Goal: Obtain resource: Download file/media

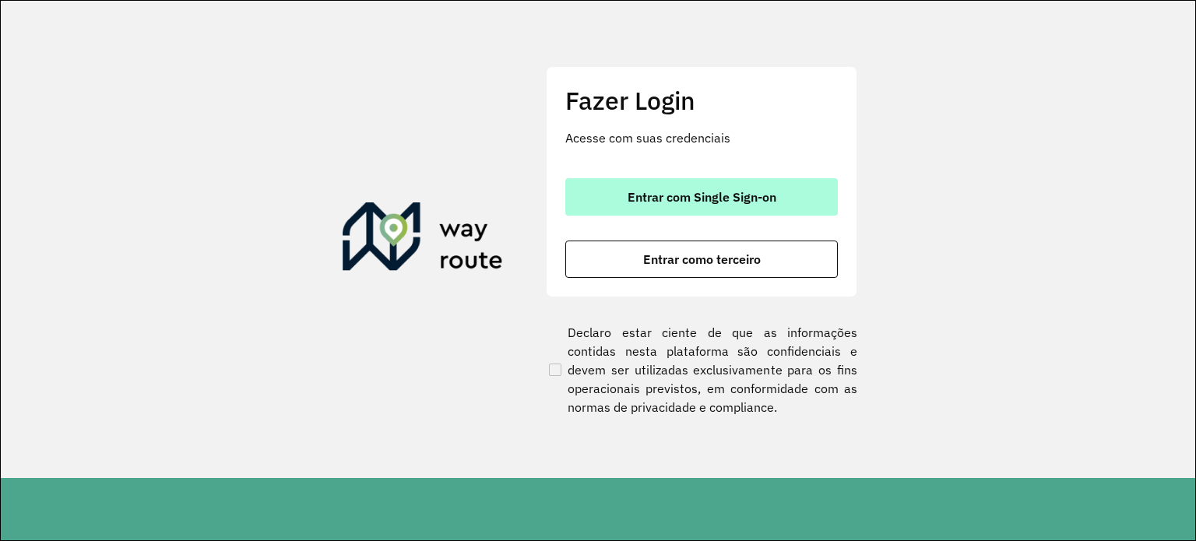
click at [613, 195] on button "Entrar com Single Sign-on" at bounding box center [701, 196] width 273 height 37
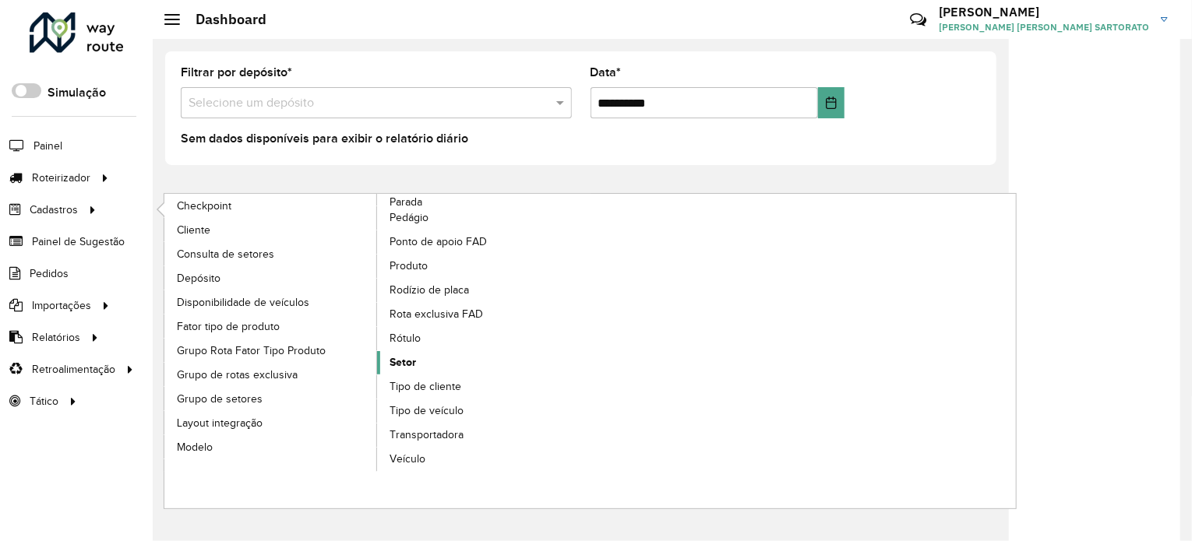
click at [426, 364] on link "Setor" at bounding box center [483, 362] width 213 height 23
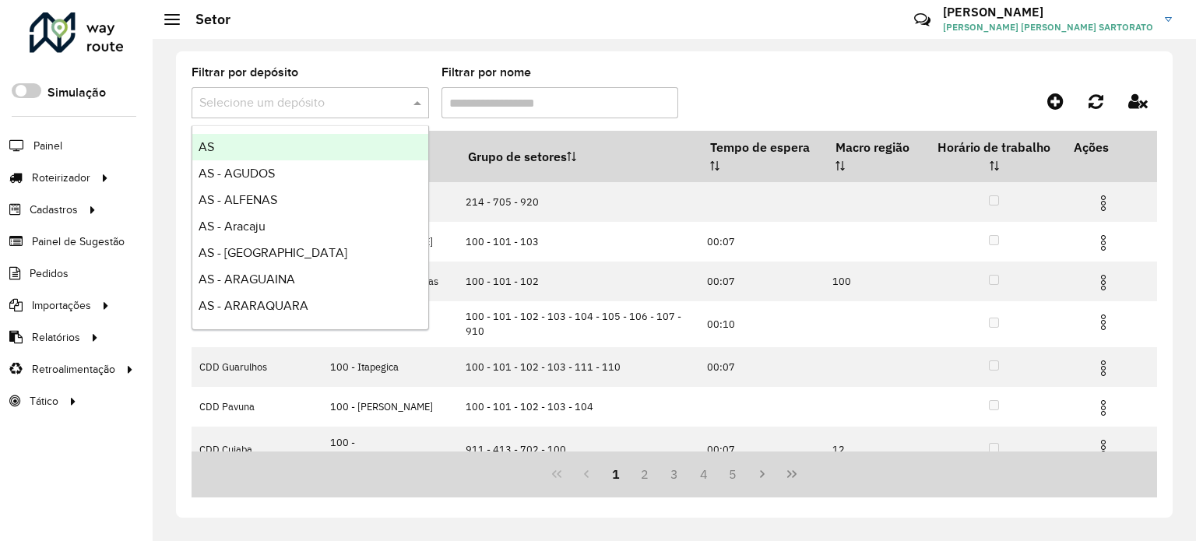
click at [274, 94] on input "text" at bounding box center [294, 103] width 191 height 19
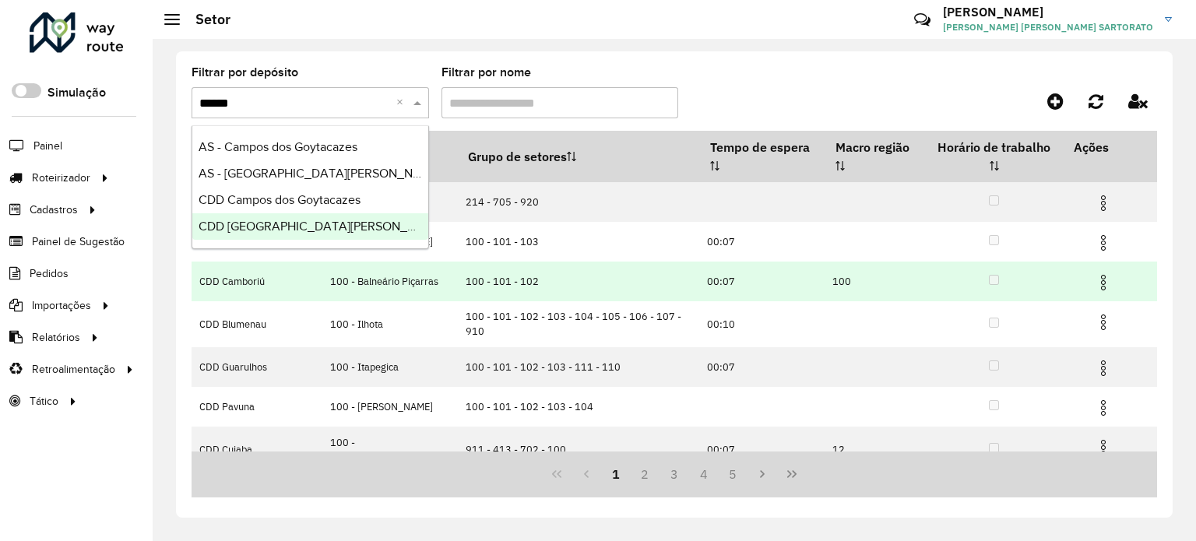
type input "******"
click at [608, 273] on td "100 - 101 - 102" at bounding box center [577, 282] width 241 height 40
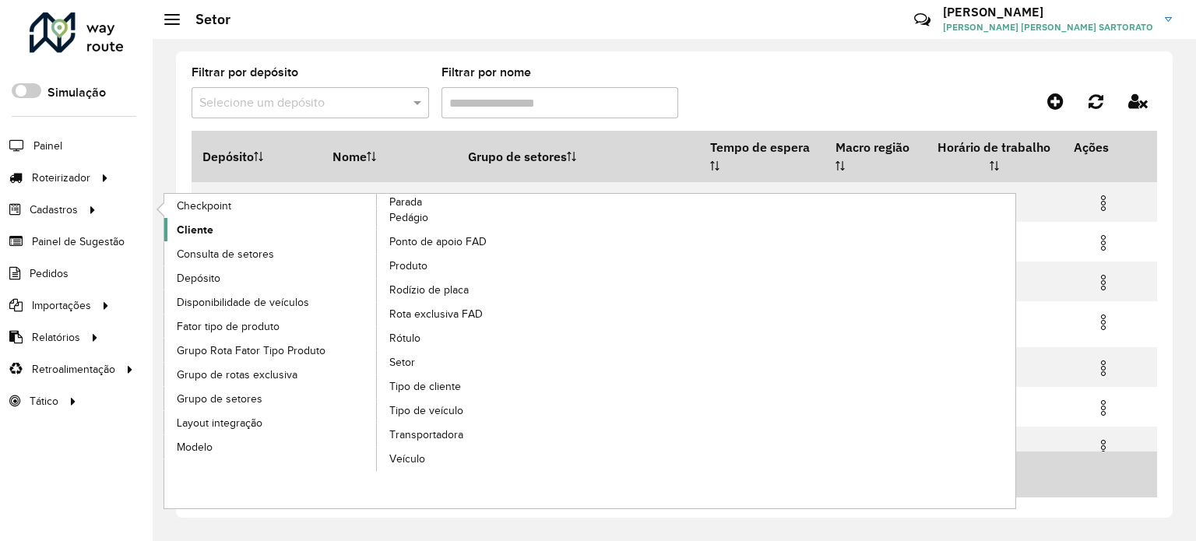
click at [196, 227] on span "Cliente" at bounding box center [195, 230] width 37 height 16
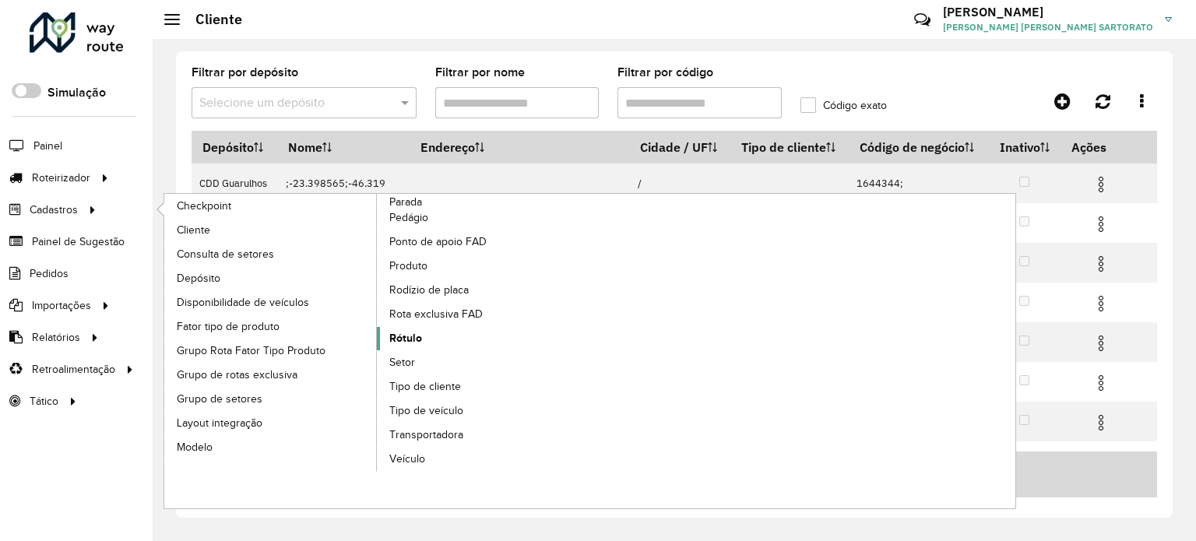
click at [411, 342] on span "Rótulo" at bounding box center [405, 338] width 33 height 16
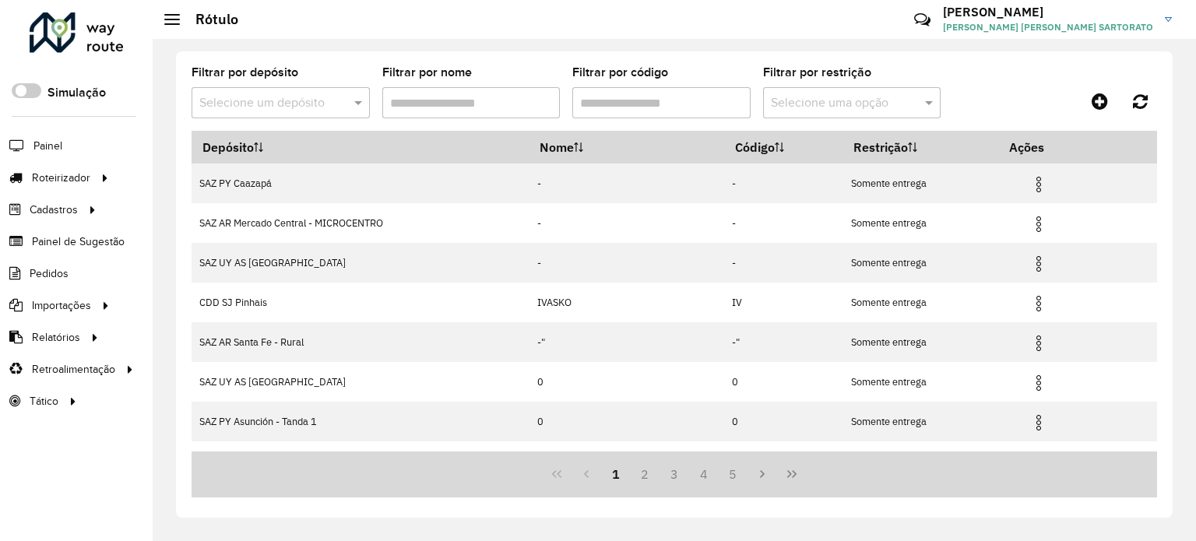
click at [264, 105] on input "text" at bounding box center [265, 103] width 132 height 19
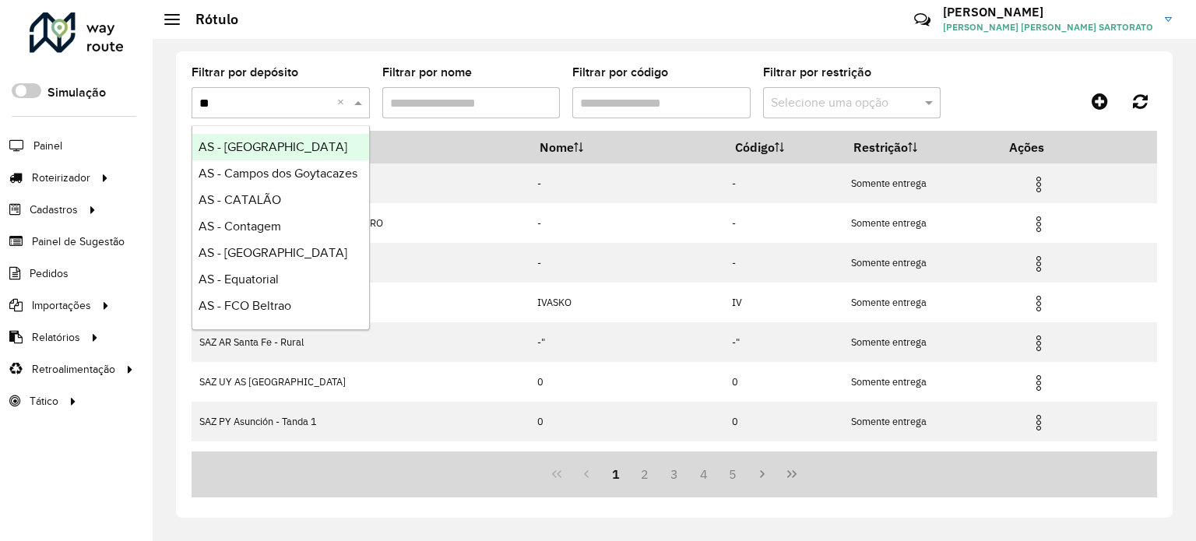
type input "***"
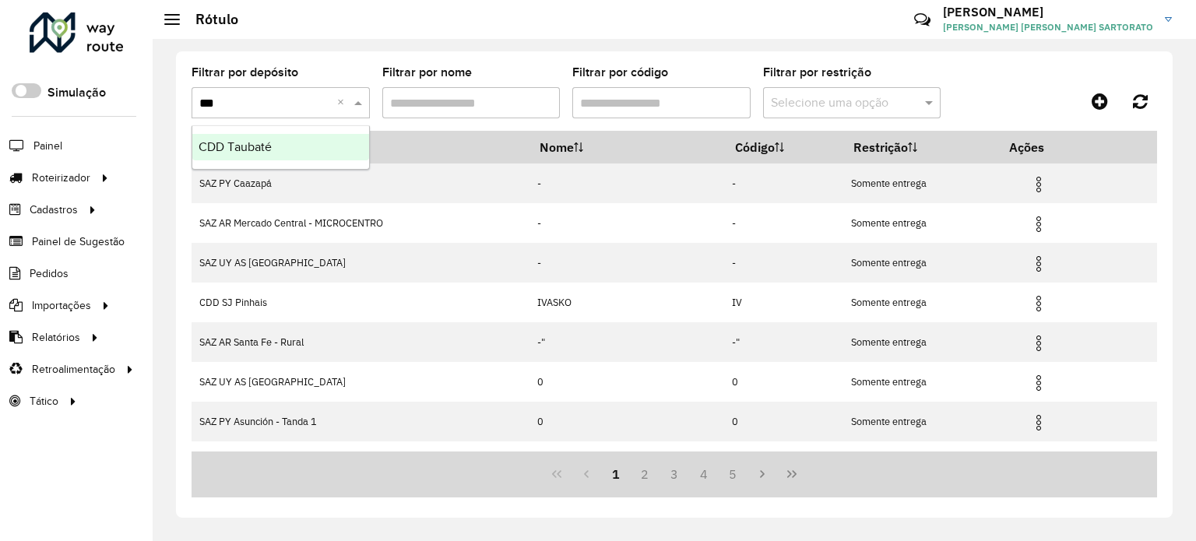
click at [277, 146] on div "CDD Taubaté" at bounding box center [280, 147] width 177 height 26
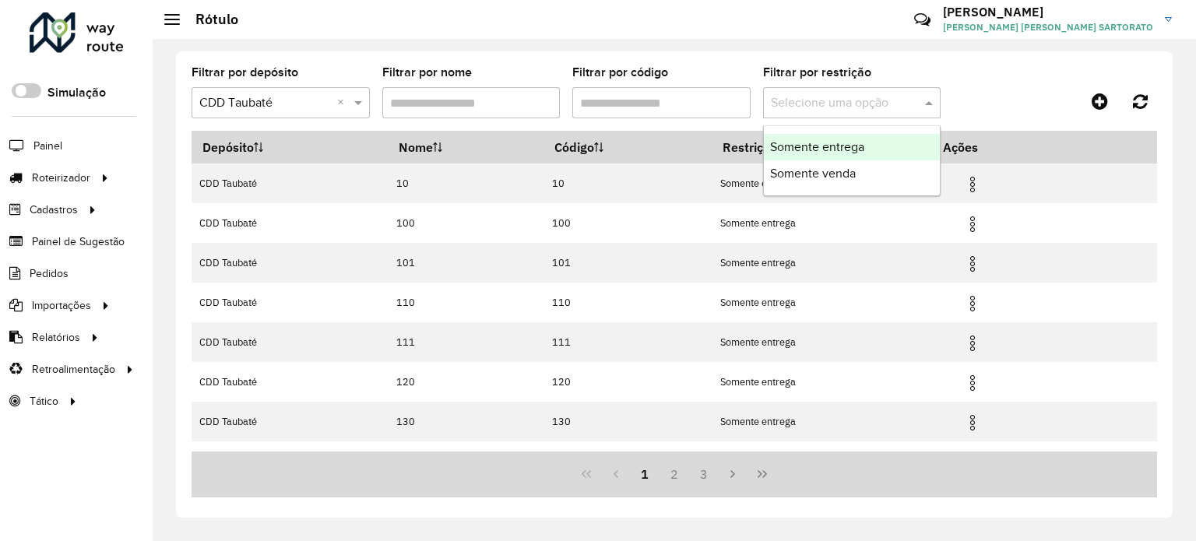
click at [809, 102] on input "text" at bounding box center [837, 103] width 132 height 19
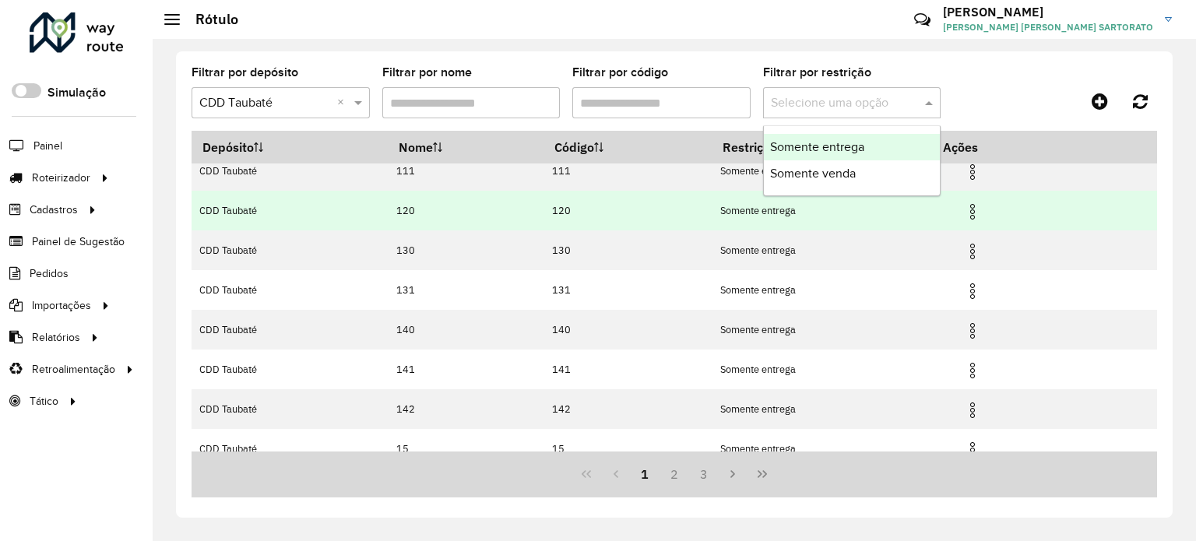
scroll to position [186, 0]
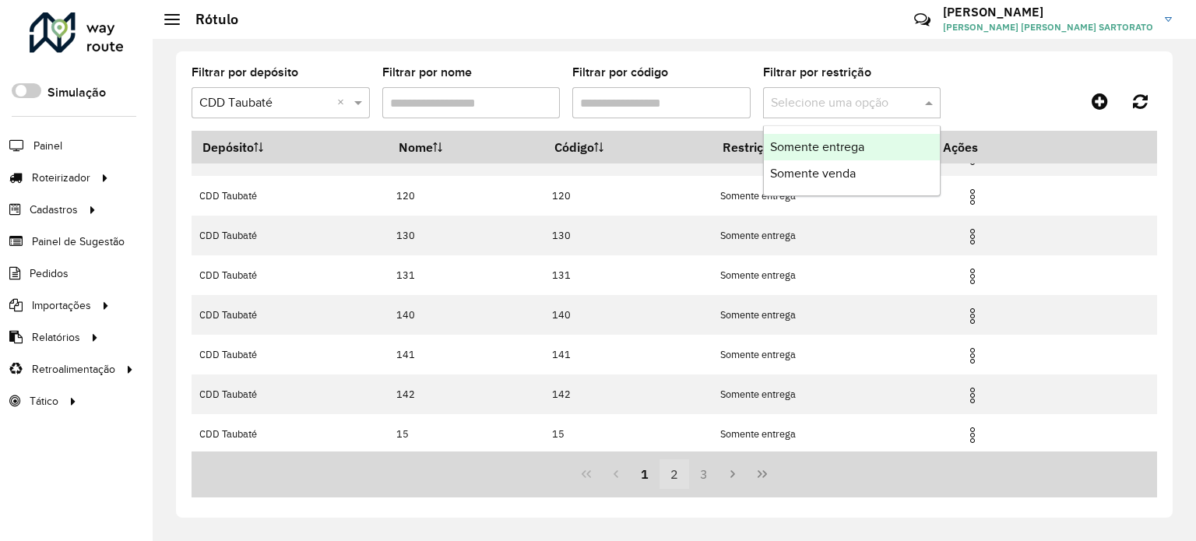
drag, startPoint x: 662, startPoint y: 470, endPoint x: 670, endPoint y: 474, distance: 9.1
click at [668, 474] on button "2" at bounding box center [675, 475] width 30 height 30
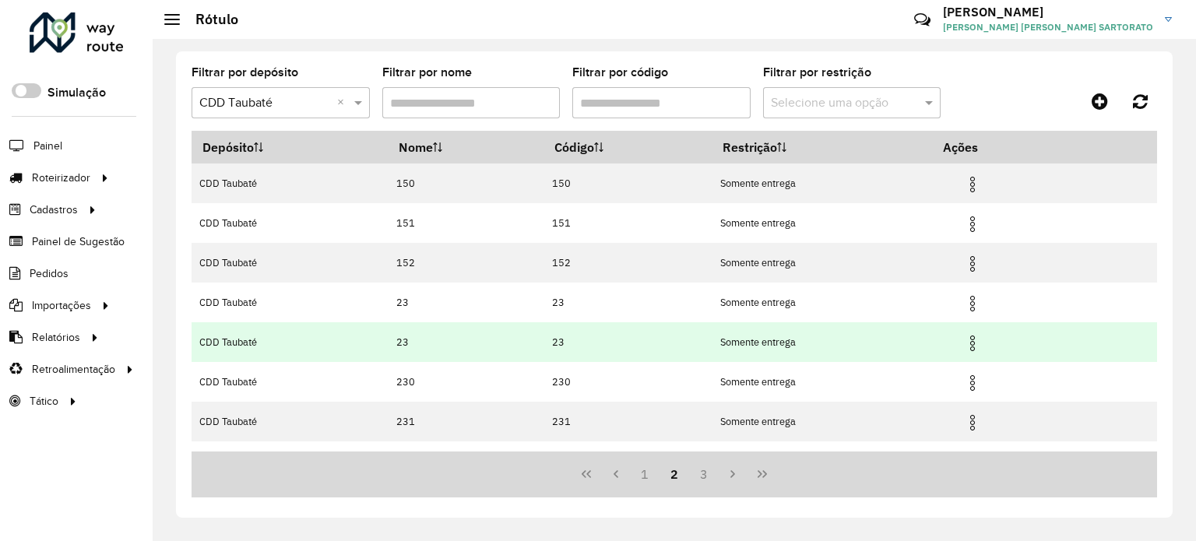
click at [973, 344] on img at bounding box center [972, 343] width 19 height 19
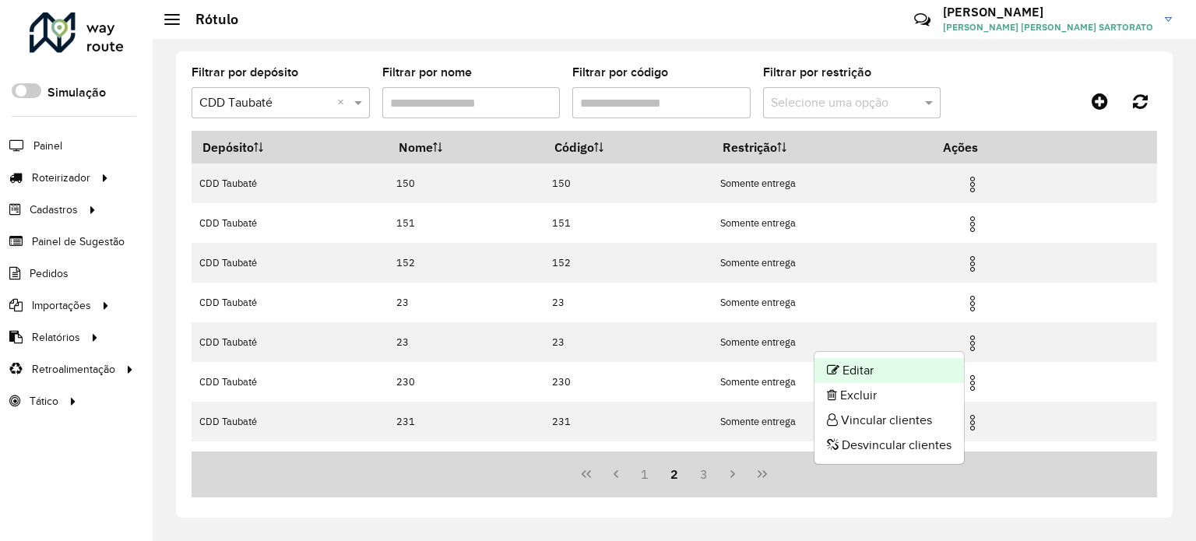
click at [884, 371] on li "Editar" at bounding box center [890, 370] width 150 height 25
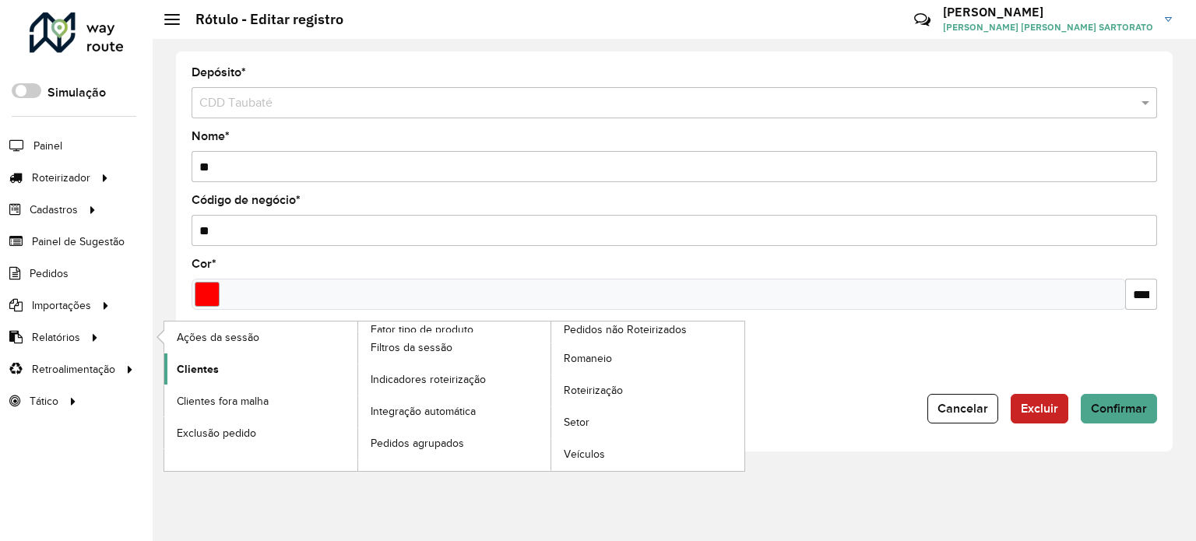
click at [240, 372] on link "Clientes" at bounding box center [260, 369] width 193 height 31
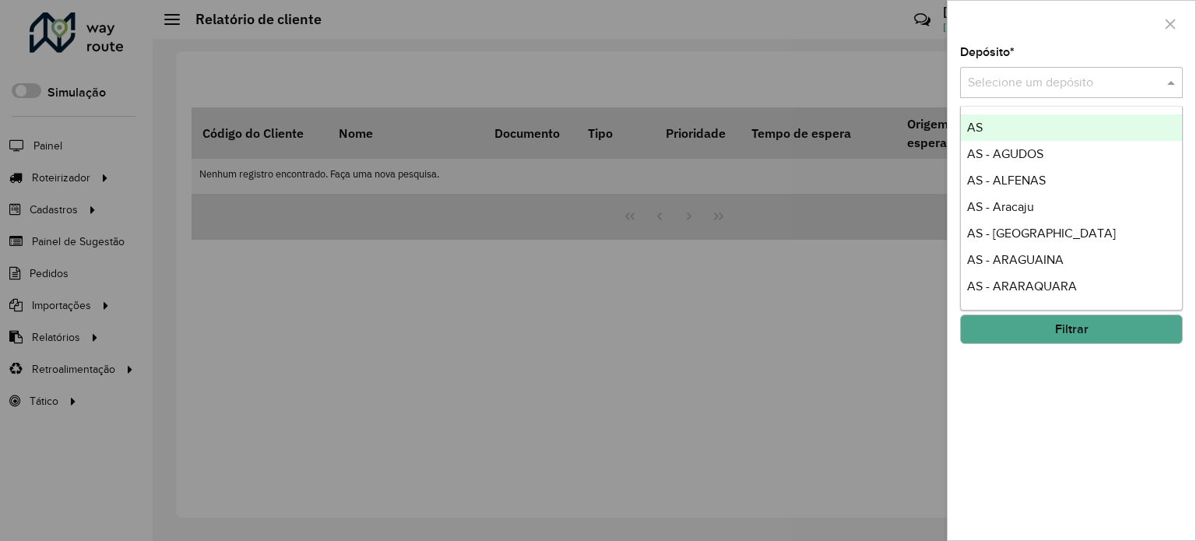
click at [985, 86] on input "text" at bounding box center [1056, 83] width 176 height 19
type input "***"
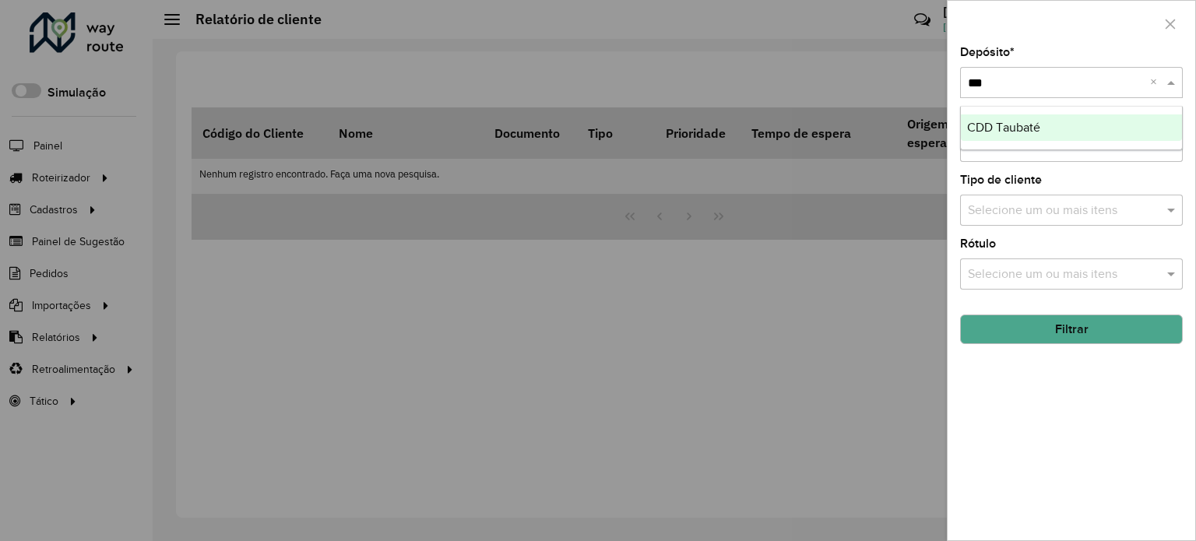
click at [992, 121] on span "CDD Taubaté" at bounding box center [1003, 127] width 73 height 13
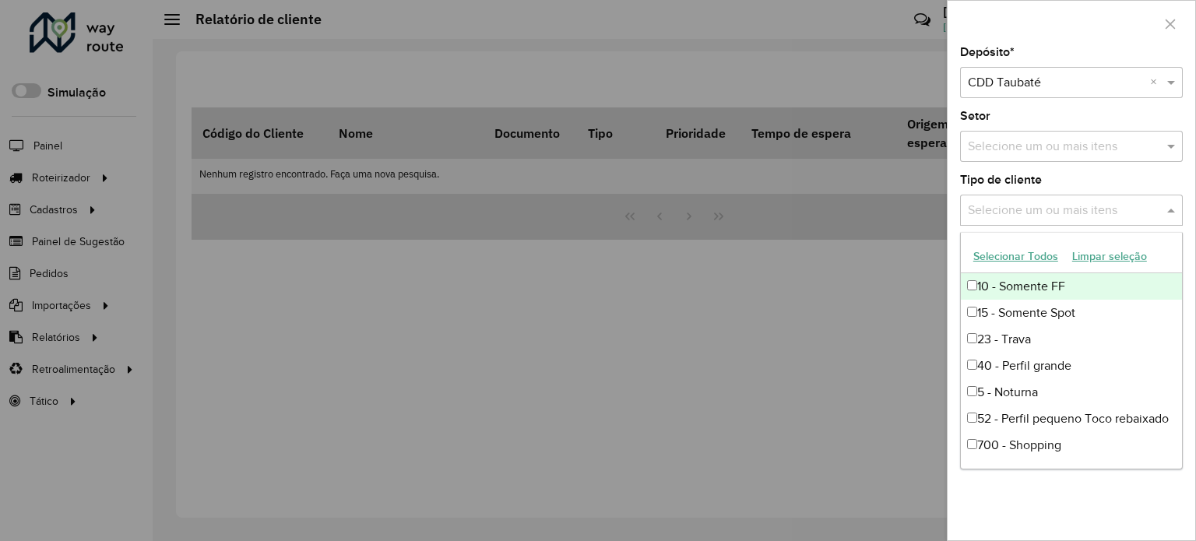
click at [1031, 220] on div "Selecione um ou mais itens" at bounding box center [1071, 210] width 223 height 31
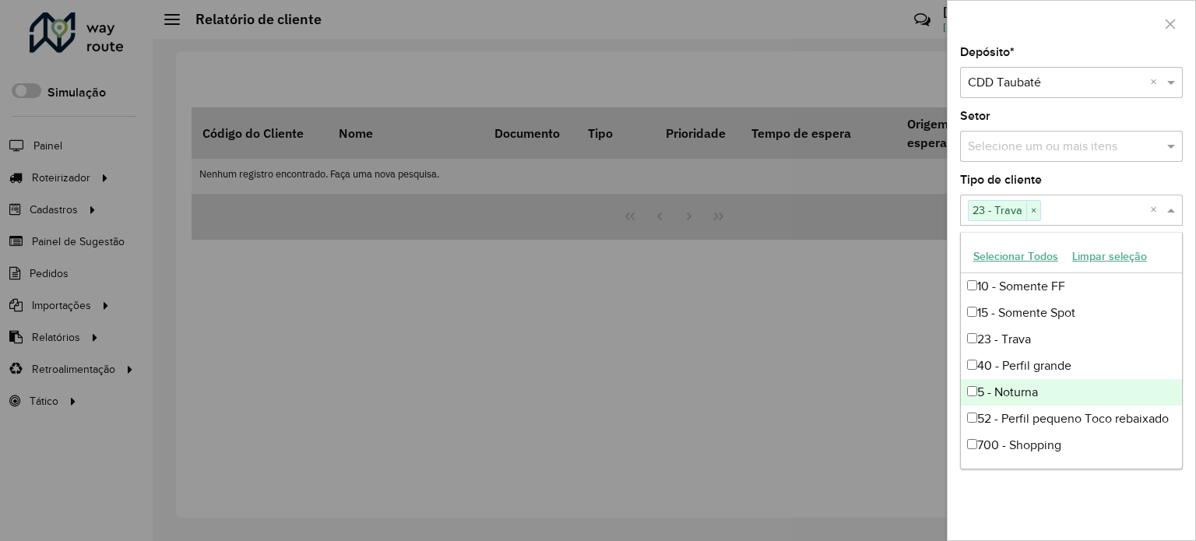
click at [911, 409] on div at bounding box center [598, 270] width 1196 height 541
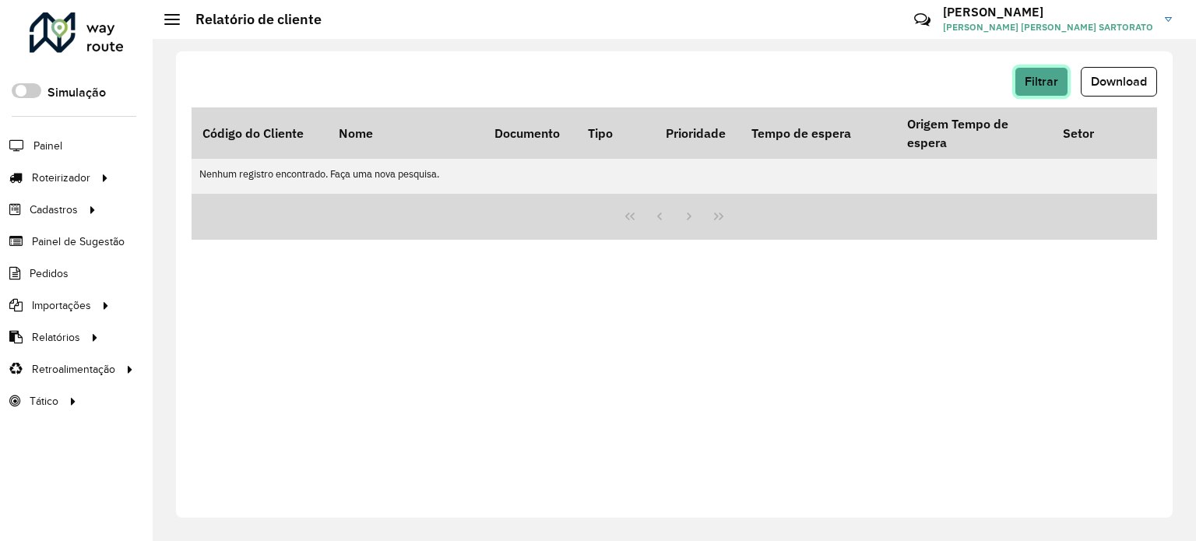
click at [1032, 86] on span "Filtrar" at bounding box center [1041, 81] width 33 height 13
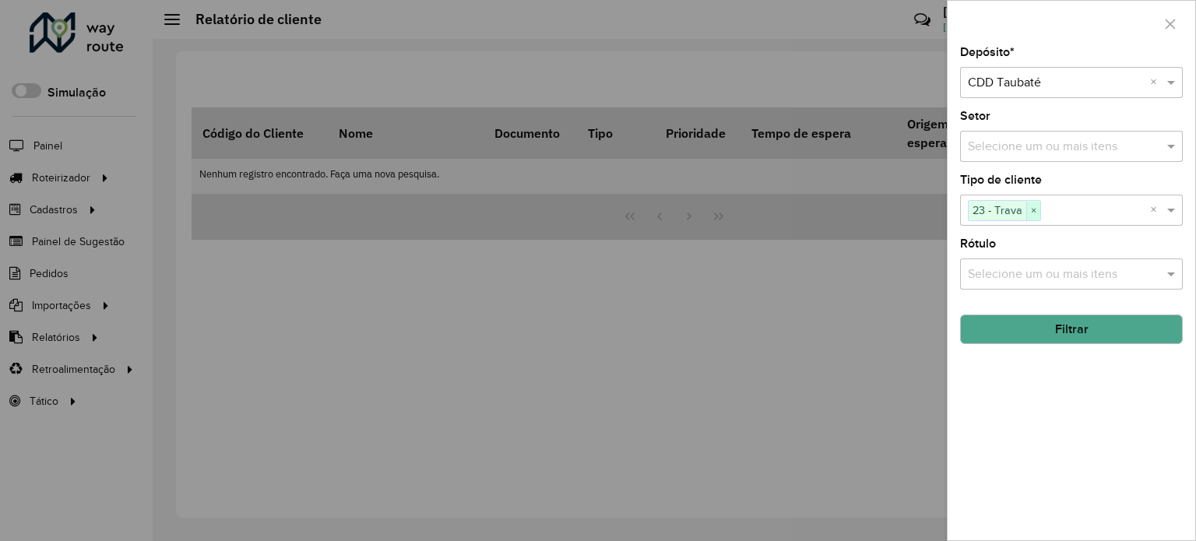
click at [1031, 206] on span "×" at bounding box center [1034, 211] width 14 height 19
click at [1052, 335] on button "Filtrar" at bounding box center [1071, 330] width 223 height 30
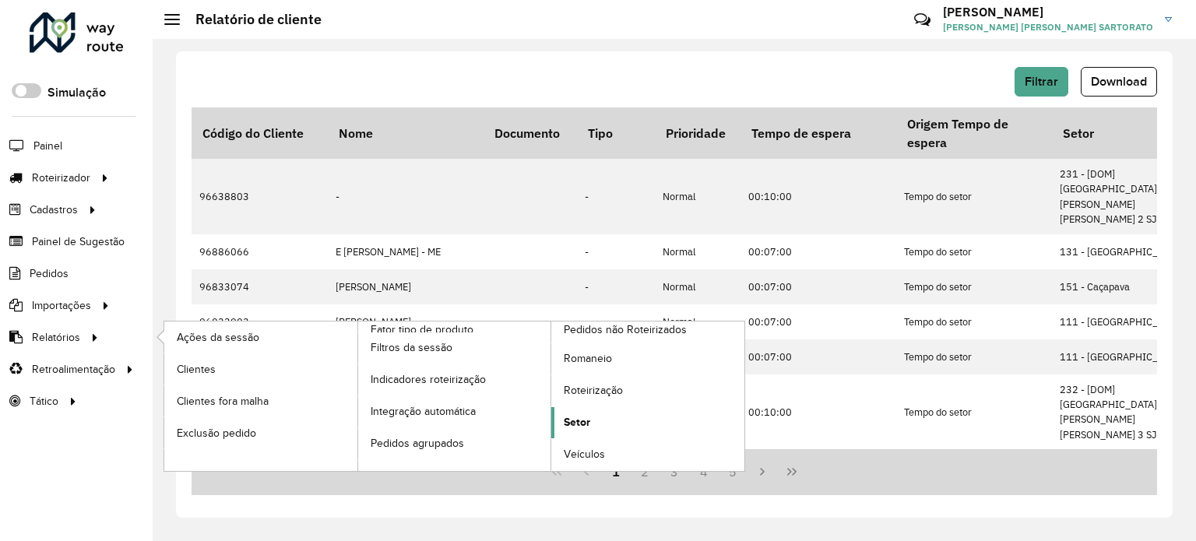
click at [600, 414] on link "Setor" at bounding box center [647, 422] width 193 height 31
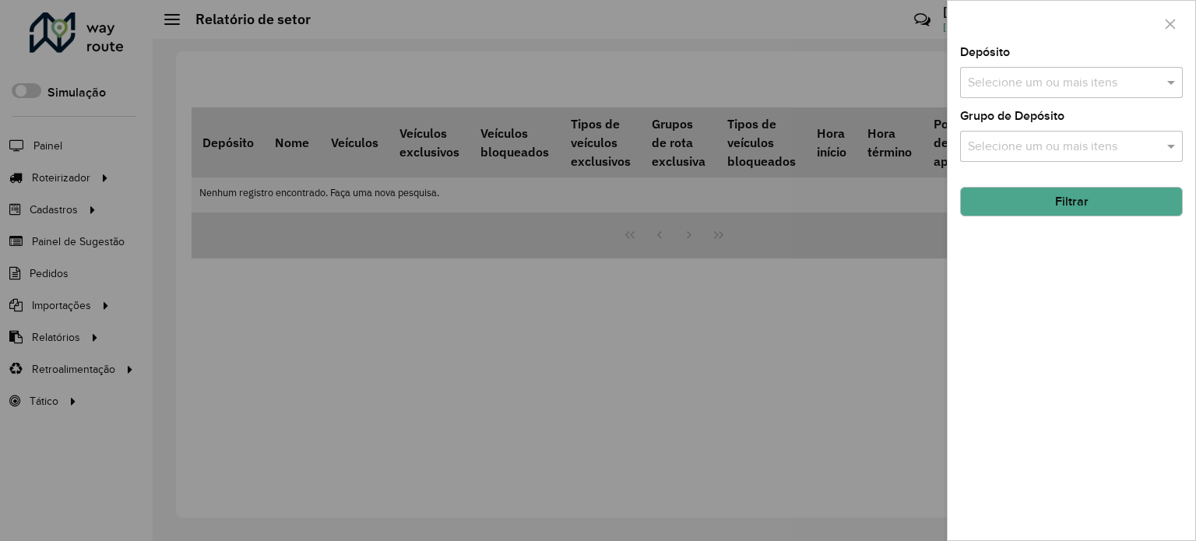
click at [979, 76] on input "text" at bounding box center [1063, 83] width 199 height 19
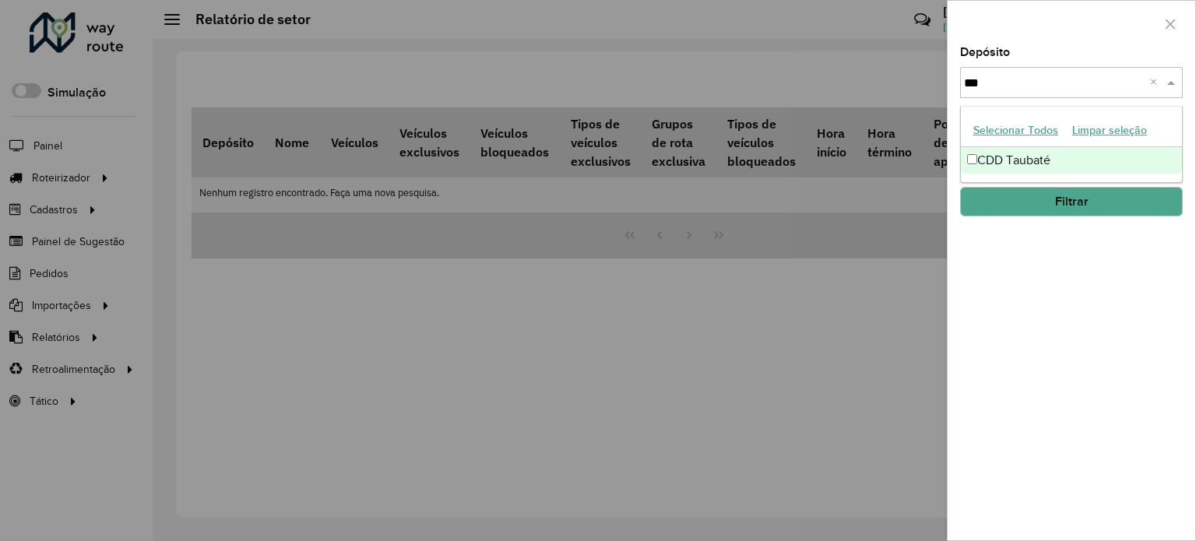
type input "***"
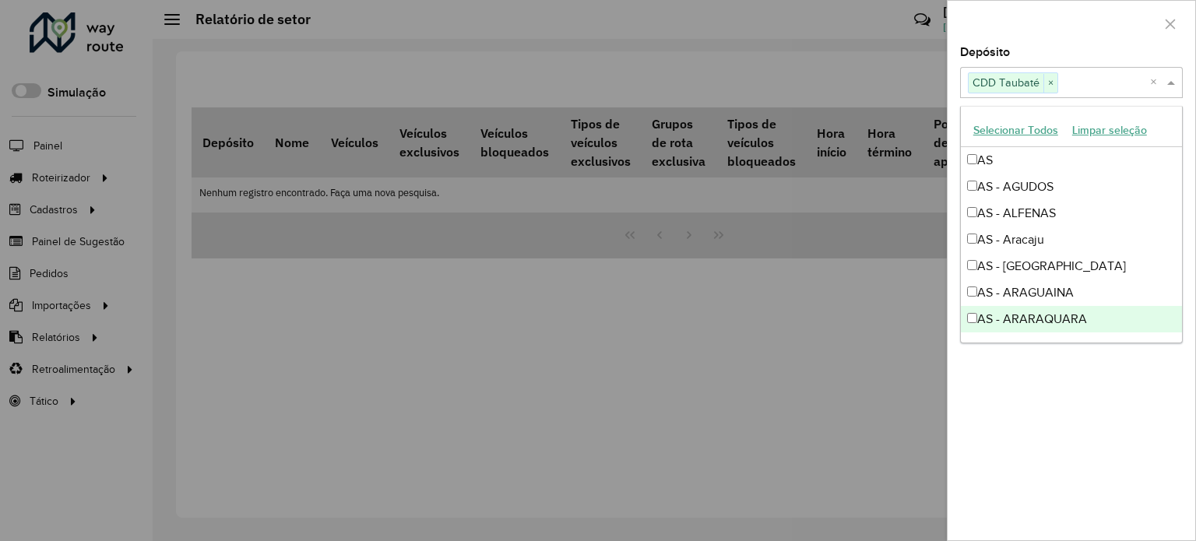
click at [1138, 408] on div "Depósito Selecione um ou mais itens CDD Taubaté × × Grupo de Depósito Selecione…" at bounding box center [1072, 294] width 248 height 494
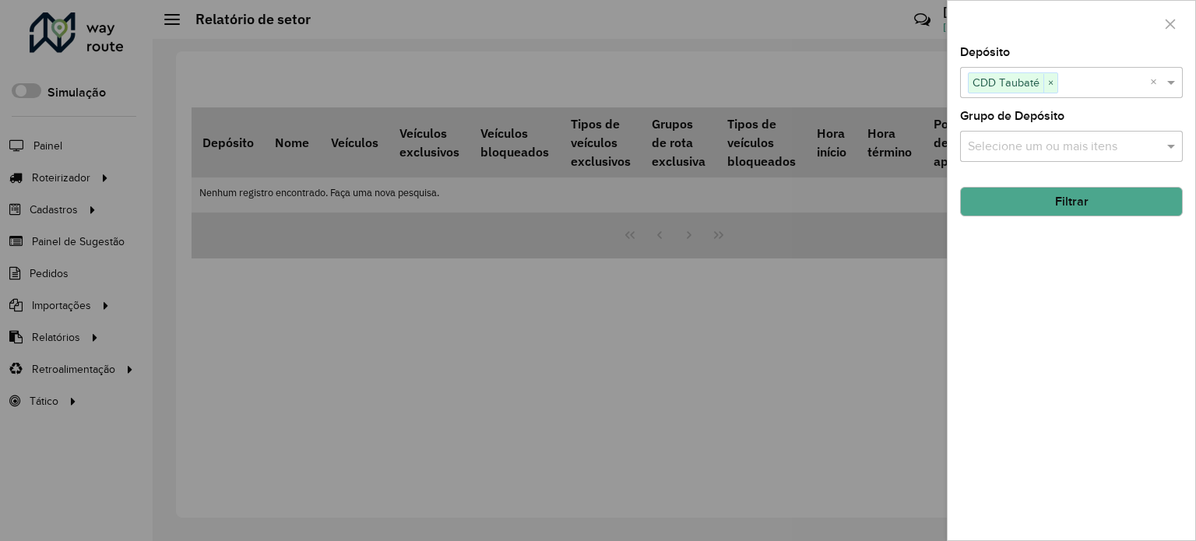
click at [1032, 199] on button "Filtrar" at bounding box center [1071, 202] width 223 height 30
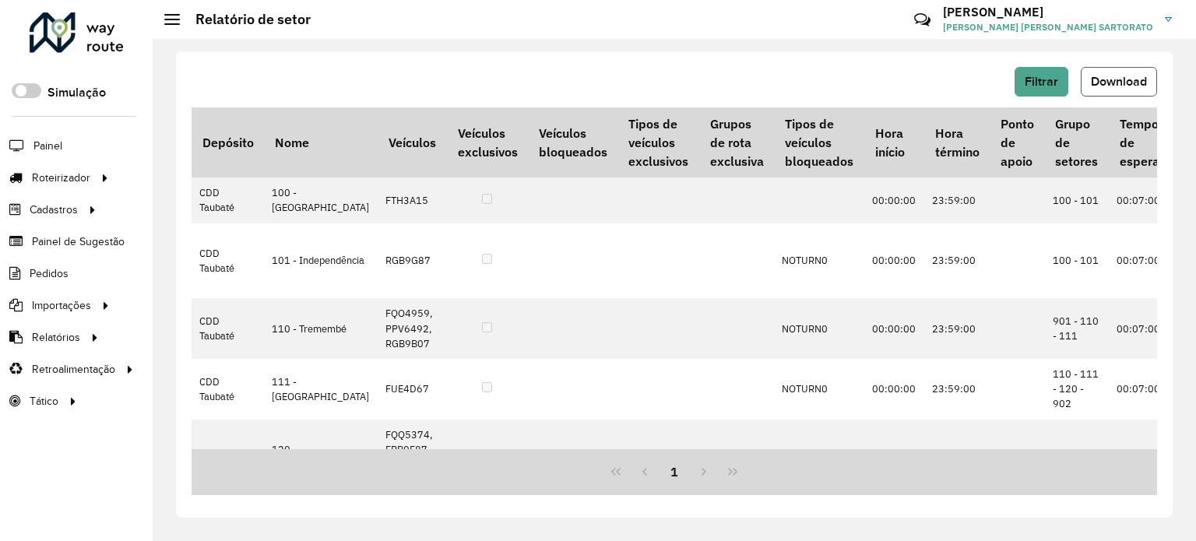
click at [1118, 79] on span "Download" at bounding box center [1119, 81] width 56 height 13
click at [1094, 89] on button "Download" at bounding box center [1119, 82] width 76 height 30
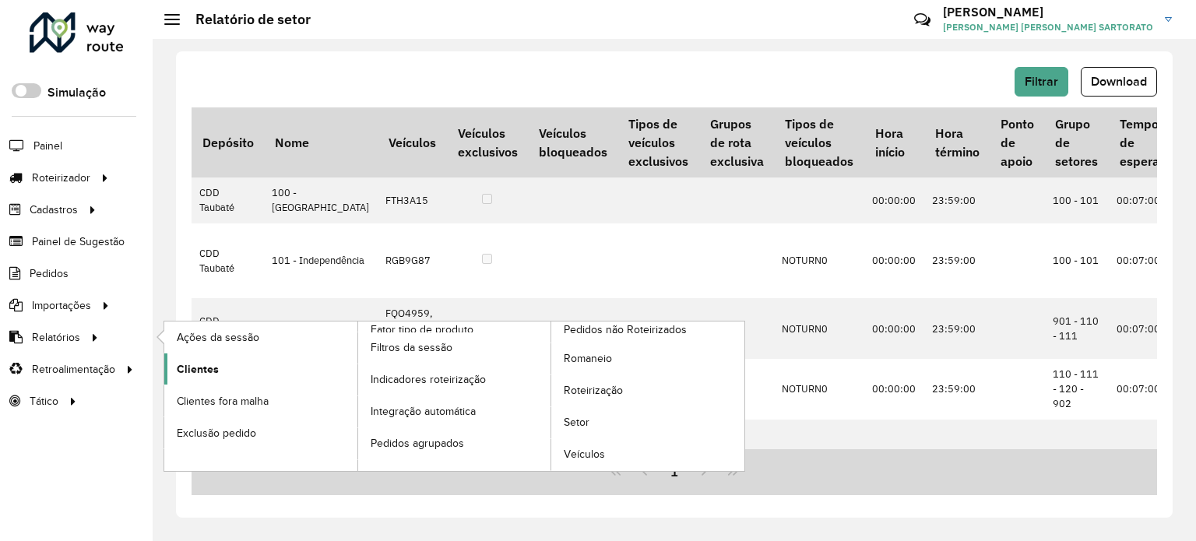
click at [199, 365] on span "Clientes" at bounding box center [198, 369] width 42 height 16
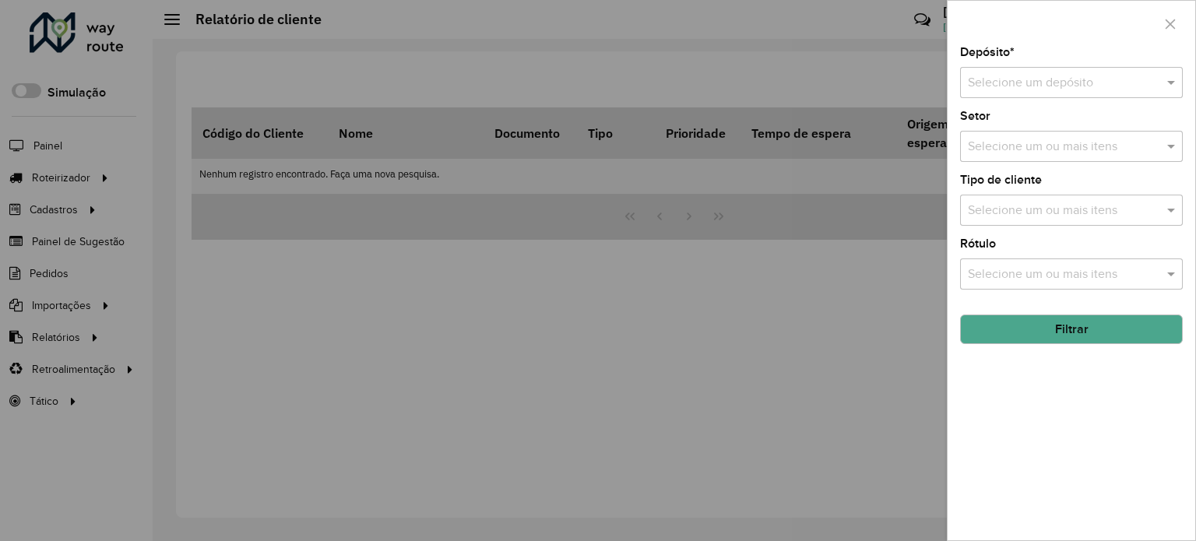
click at [1072, 86] on input "text" at bounding box center [1056, 83] width 176 height 19
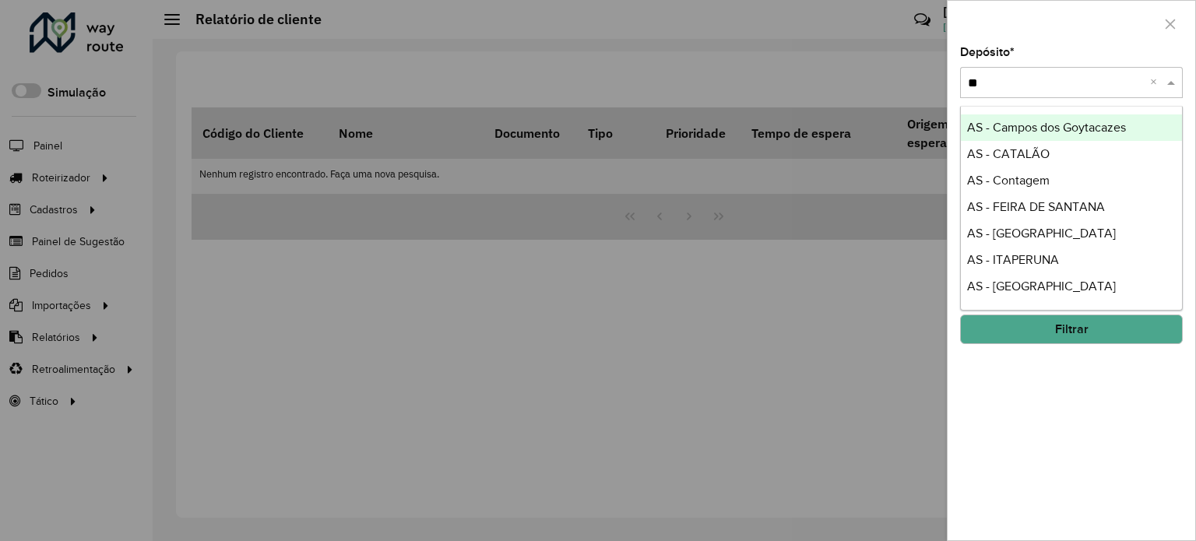
type input "***"
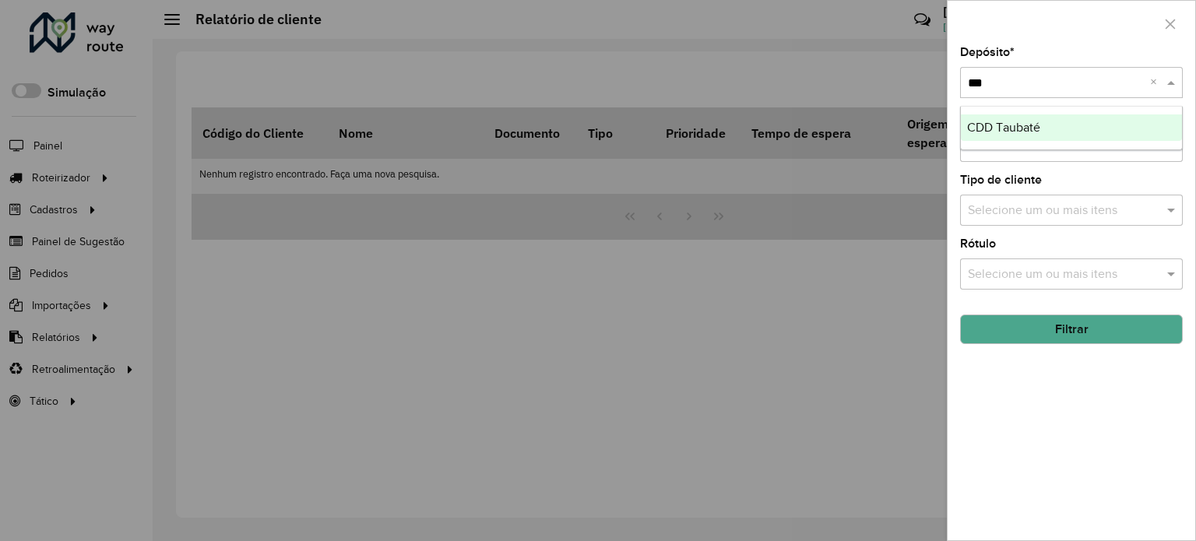
click at [1041, 127] on div "CDD Taubaté" at bounding box center [1071, 127] width 221 height 26
click at [988, 320] on button "Filtrar" at bounding box center [1071, 330] width 223 height 30
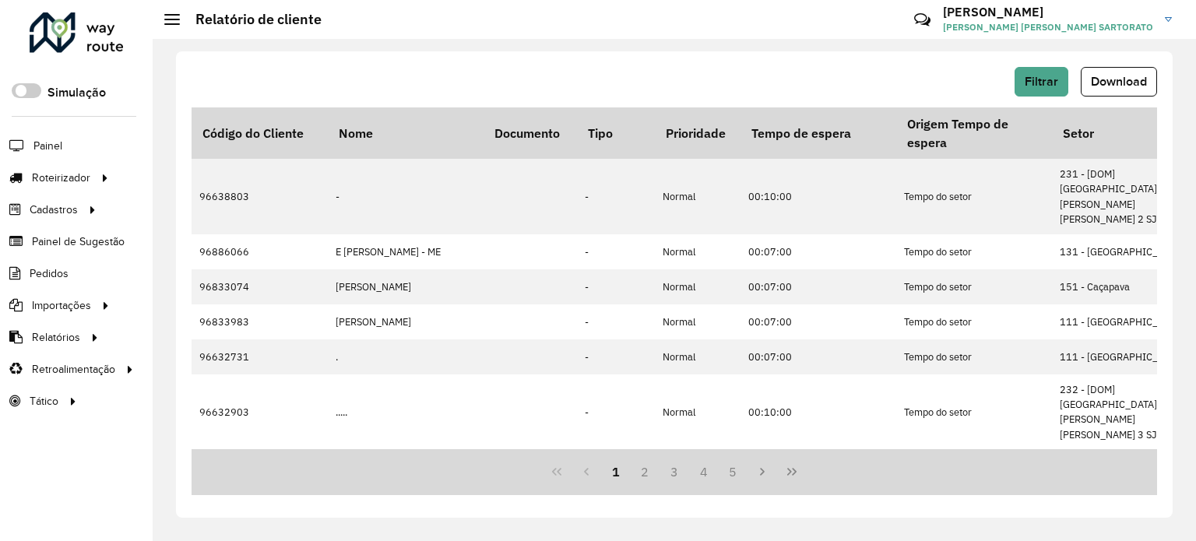
drag, startPoint x: 1133, startPoint y: 89, endPoint x: 1126, endPoint y: 95, distance: 9.4
click at [1128, 93] on button "Download" at bounding box center [1119, 82] width 76 height 30
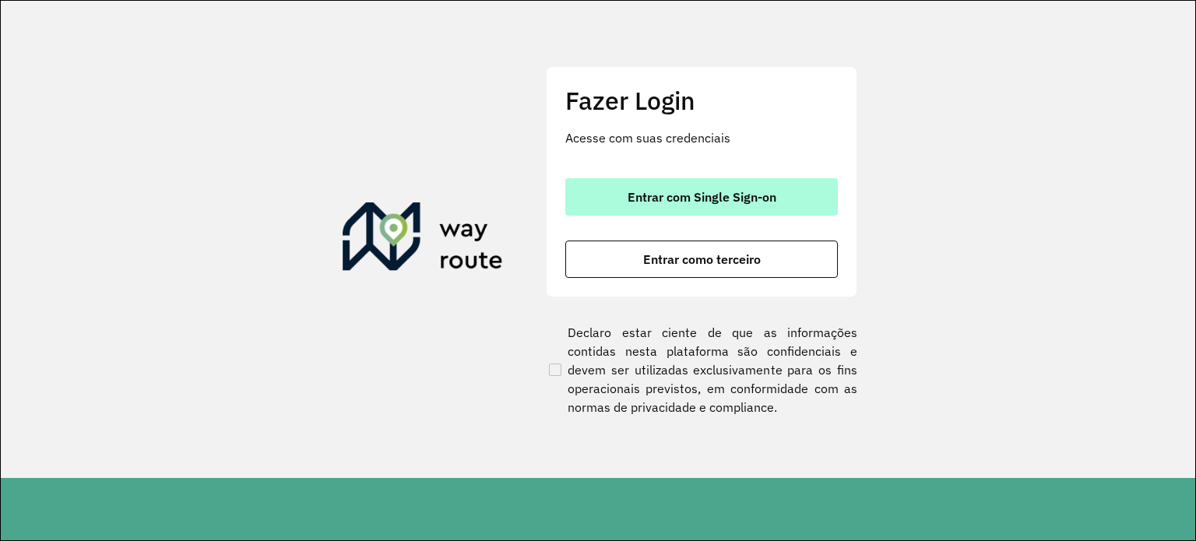
click at [632, 196] on span "Entrar com Single Sign-on" at bounding box center [702, 197] width 149 height 12
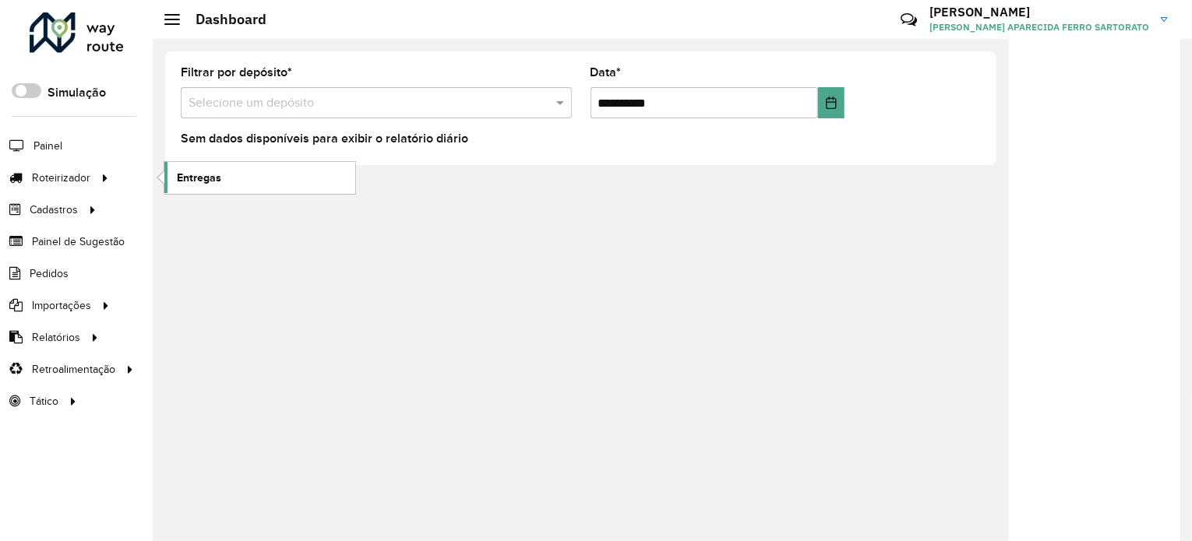
click at [276, 174] on link "Entregas" at bounding box center [259, 177] width 191 height 31
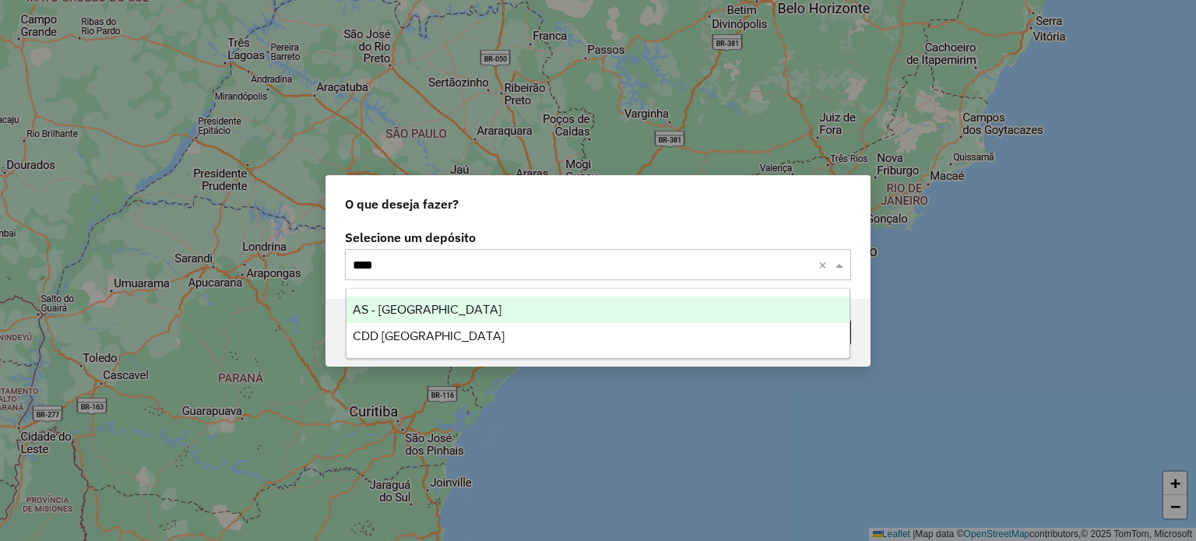
type input "*****"
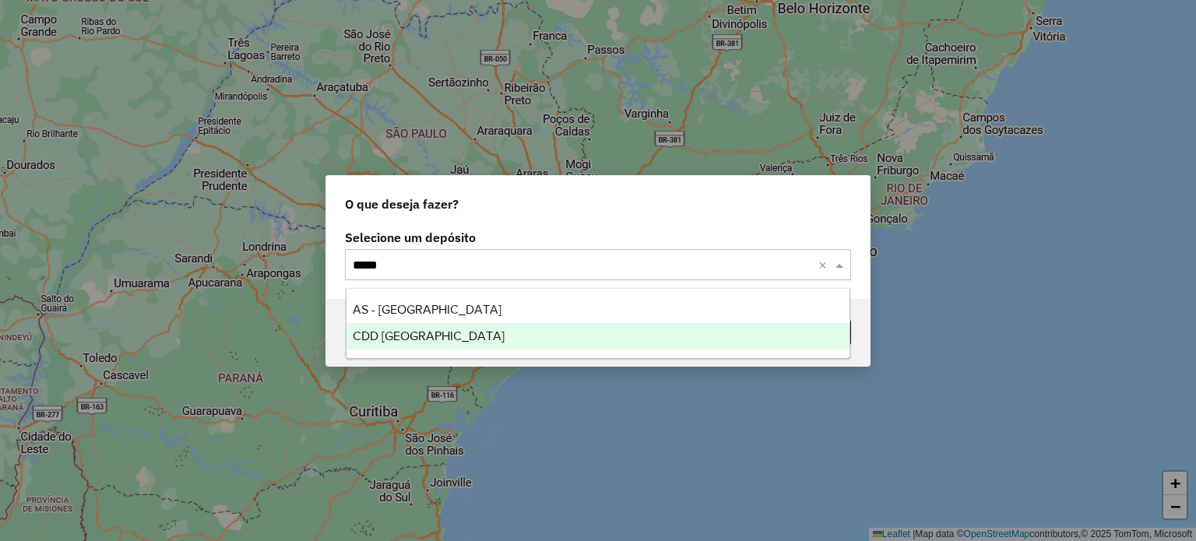
click at [368, 338] on span "CDD Petropolis" at bounding box center [429, 335] width 152 height 13
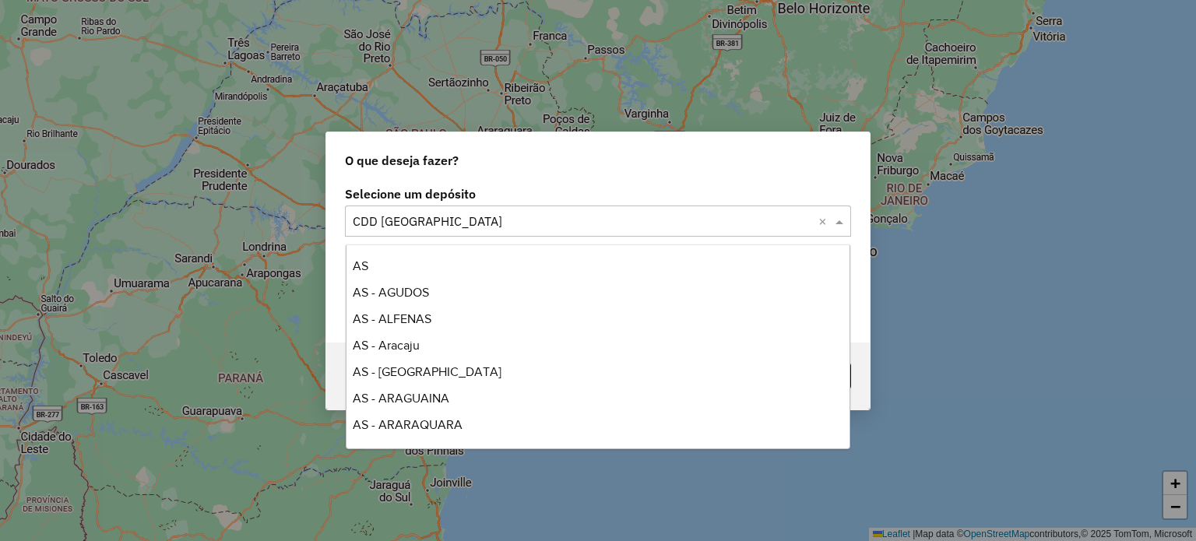
drag, startPoint x: 459, startPoint y: 211, endPoint x: 449, endPoint y: 215, distance: 10.8
click at [449, 214] on div "Selecione um depósito × CDD Petropolis ×" at bounding box center [598, 221] width 506 height 31
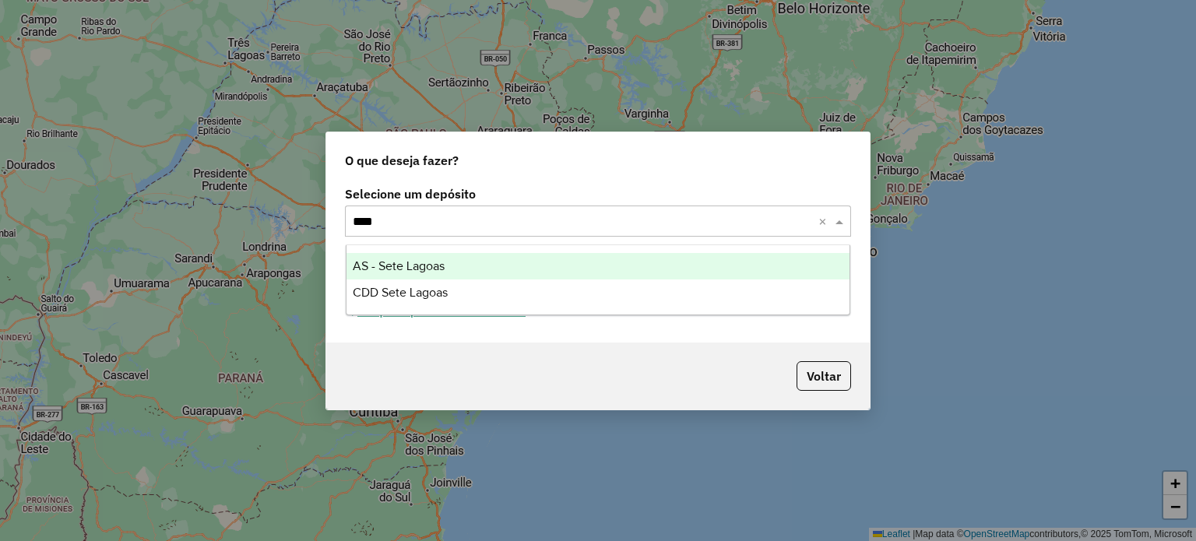
type input "****"
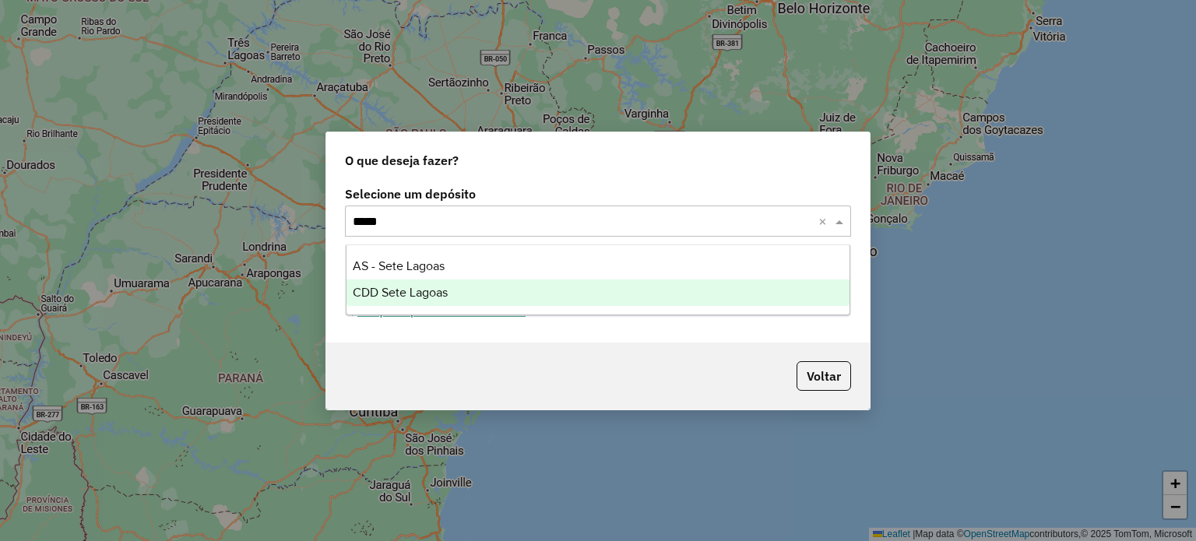
click at [388, 289] on span "CDD Sete Lagoas" at bounding box center [400, 292] width 95 height 13
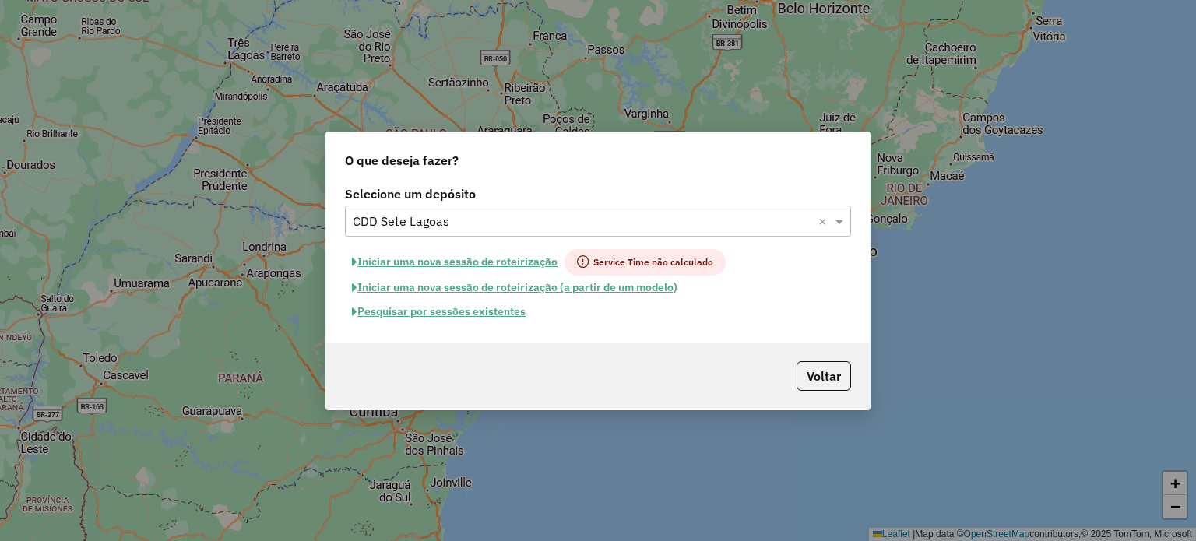
click at [384, 312] on button "Pesquisar por sessões existentes" at bounding box center [439, 312] width 188 height 24
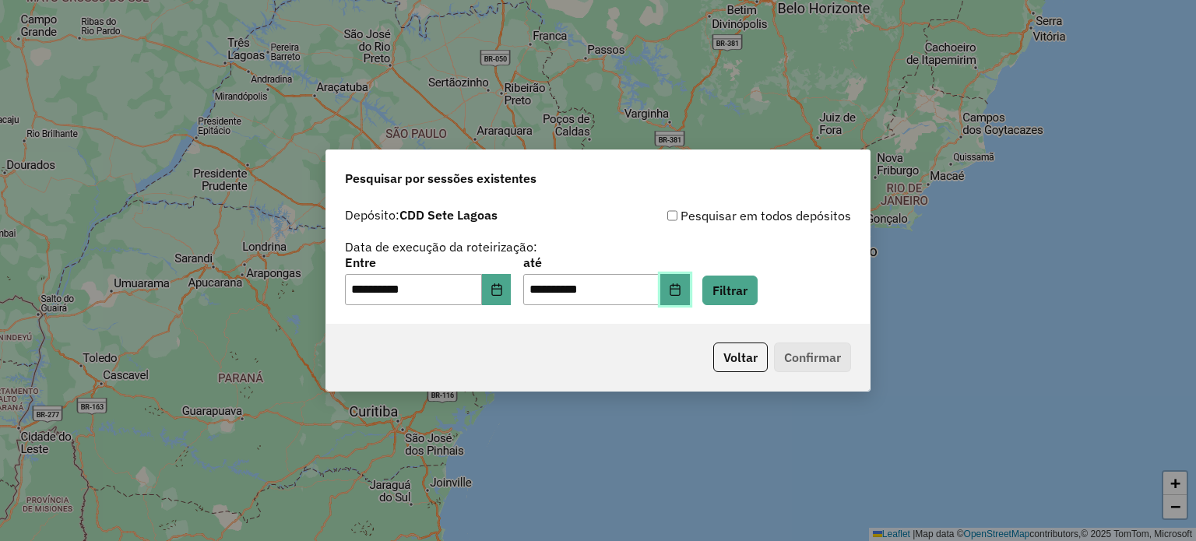
click at [680, 289] on icon "Choose Date" at bounding box center [675, 290] width 10 height 12
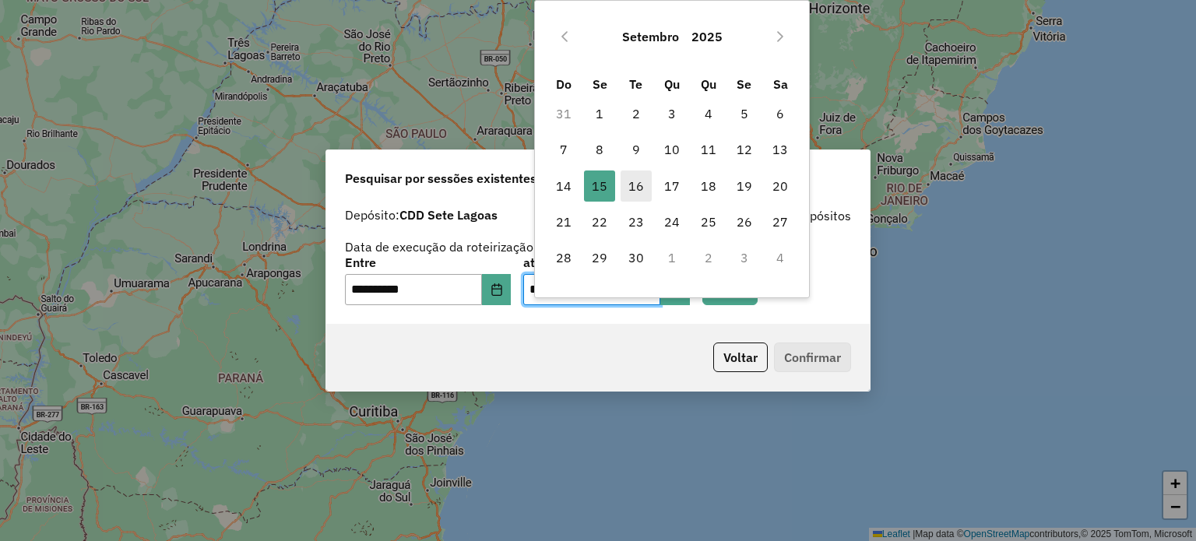
click at [634, 185] on span "16" at bounding box center [636, 186] width 31 height 31
type input "**********"
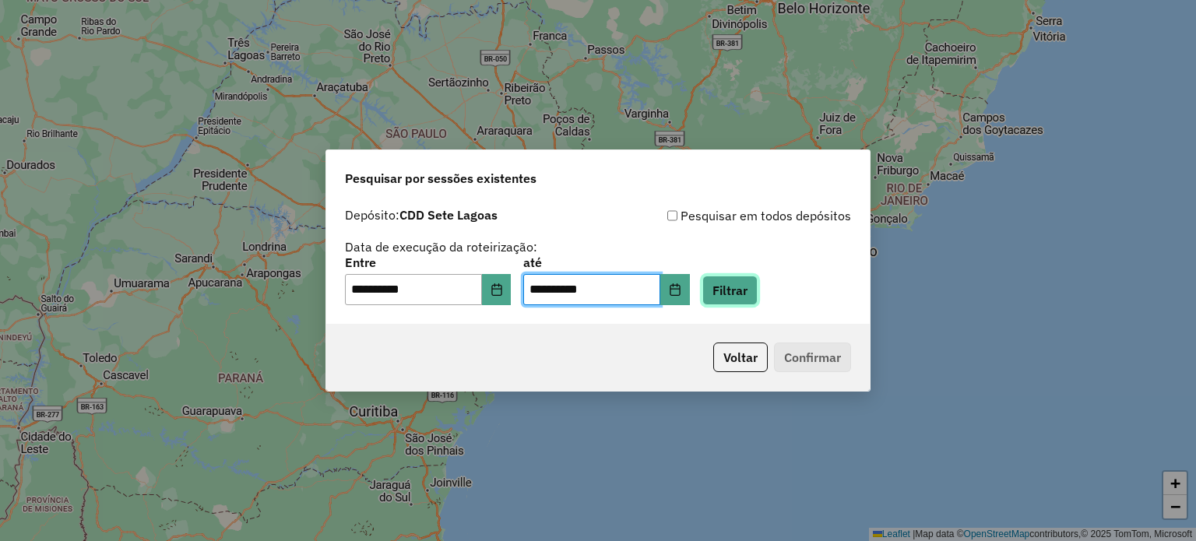
drag, startPoint x: 759, startPoint y: 285, endPoint x: 752, endPoint y: 291, distance: 10.0
click at [753, 291] on button "Filtrar" at bounding box center [730, 291] width 55 height 30
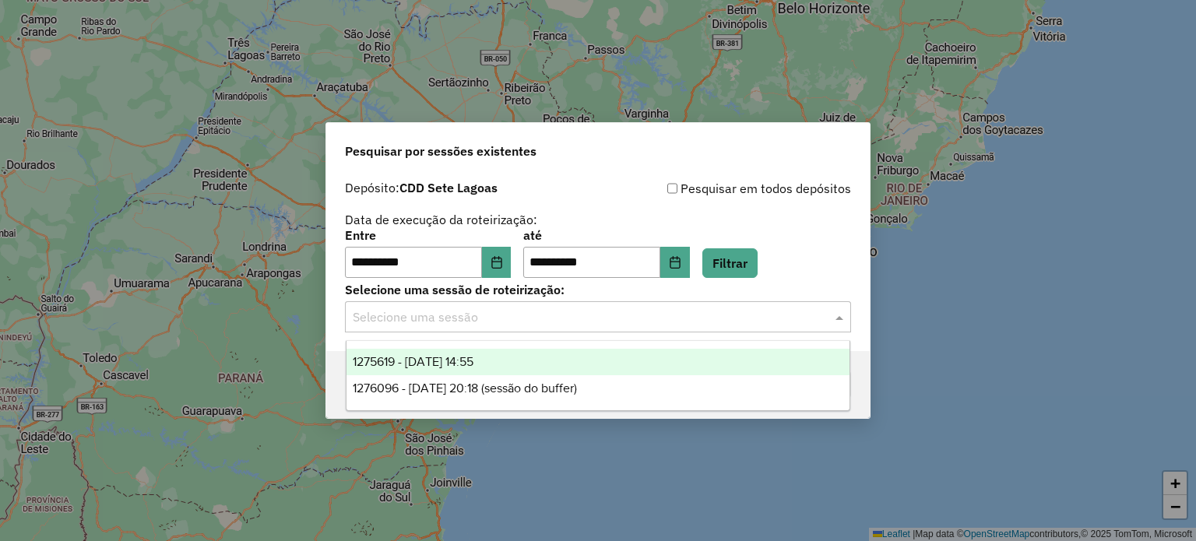
click at [439, 326] on input "text" at bounding box center [583, 317] width 460 height 19
click at [428, 361] on span "1275619 - 15/09/2025 14:55" at bounding box center [413, 361] width 121 height 13
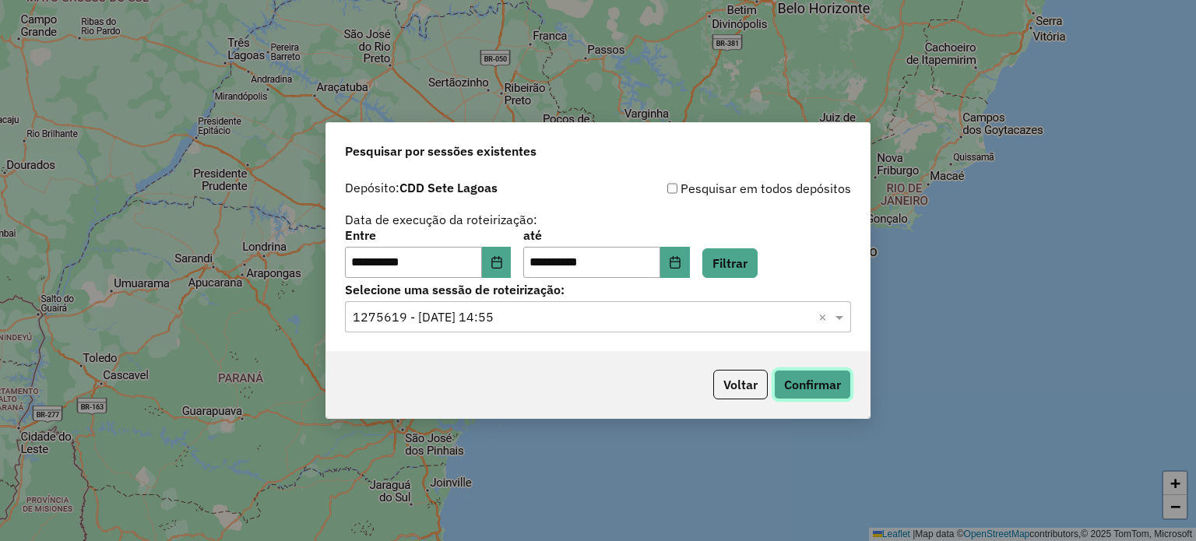
click at [835, 386] on button "Confirmar" at bounding box center [812, 385] width 77 height 30
click at [736, 382] on button "Voltar" at bounding box center [740, 385] width 55 height 30
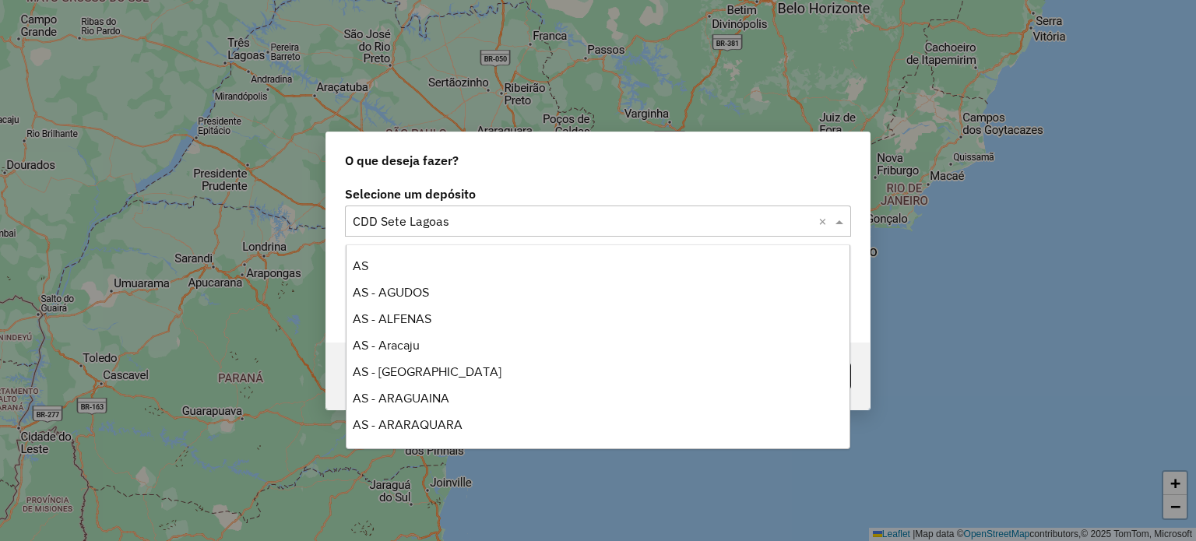
click at [470, 217] on input "text" at bounding box center [583, 222] width 460 height 19
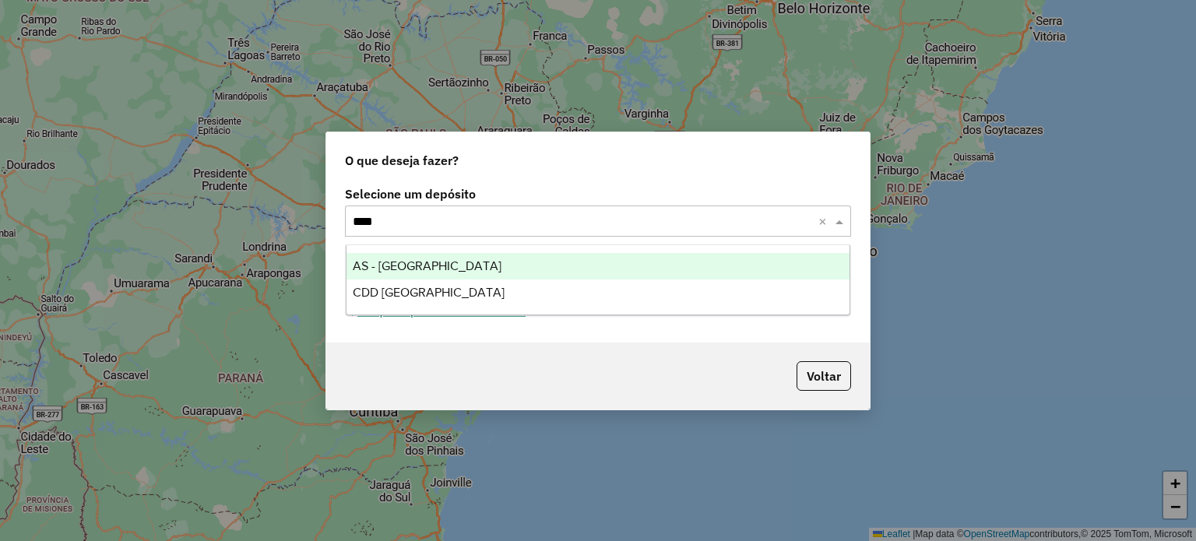
type input "*****"
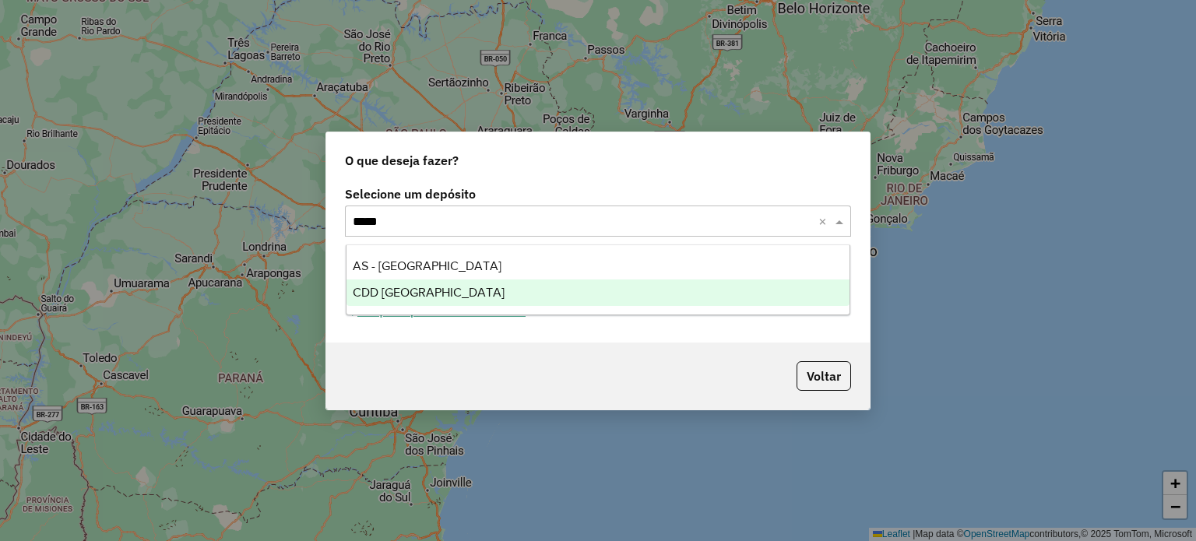
click at [380, 288] on span "CDD Petropolis" at bounding box center [429, 292] width 152 height 13
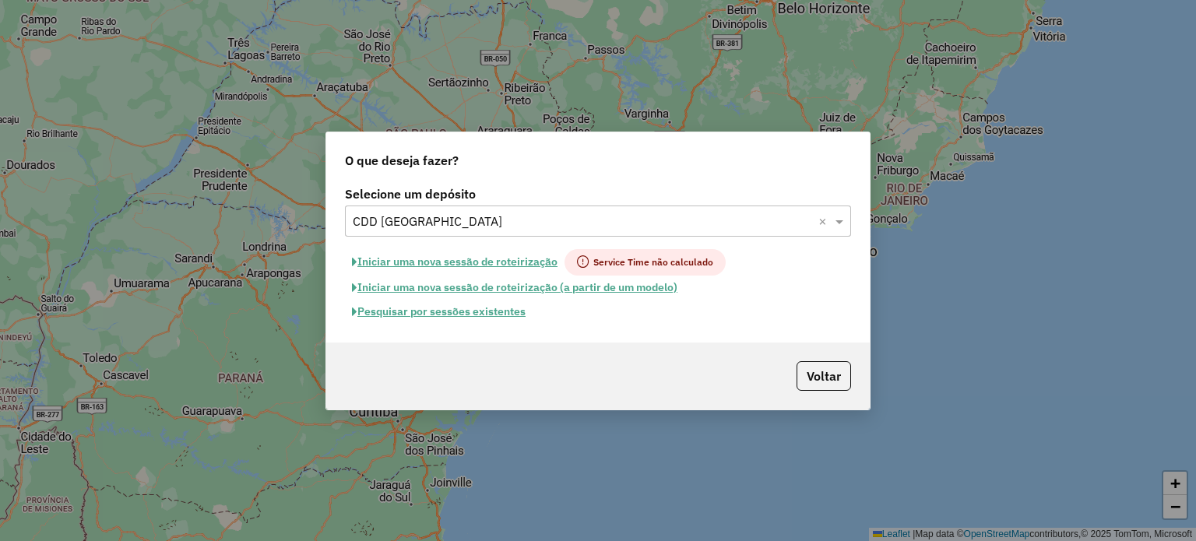
click at [380, 309] on button "Pesquisar por sessões existentes" at bounding box center [439, 312] width 188 height 24
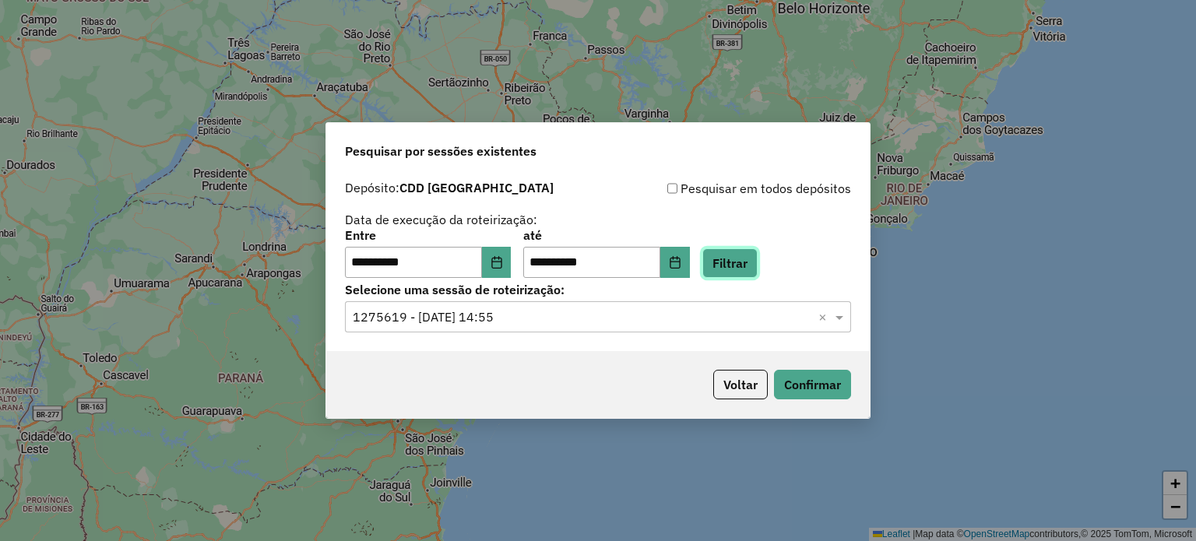
click at [746, 255] on button "Filtrar" at bounding box center [730, 263] width 55 height 30
drag, startPoint x: 689, startPoint y: 327, endPoint x: 629, endPoint y: 333, distance: 59.4
click at [688, 327] on div "Selecione uma sessão × ×" at bounding box center [598, 316] width 506 height 31
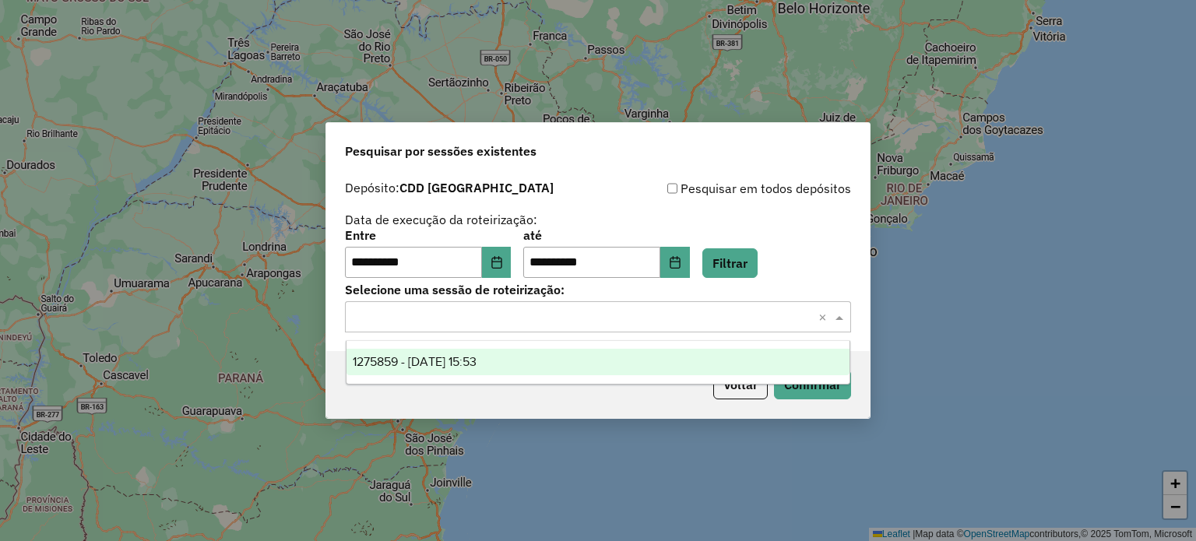
click at [417, 375] on ng-dropdown-panel "1275859 - 15/09/2025 15:53" at bounding box center [599, 362] width 506 height 44
drag, startPoint x: 465, startPoint y: 364, endPoint x: 474, endPoint y: 361, distance: 9.6
click at [465, 362] on span "1275859 - 15/09/2025 15:53" at bounding box center [415, 361] width 124 height 13
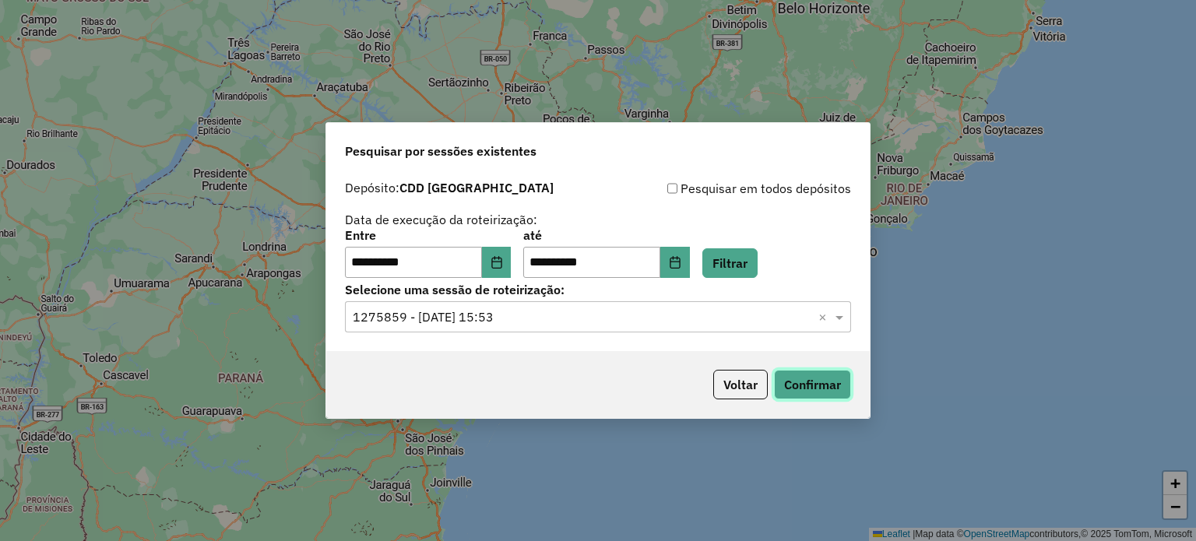
click at [801, 382] on button "Confirmar" at bounding box center [812, 385] width 77 height 30
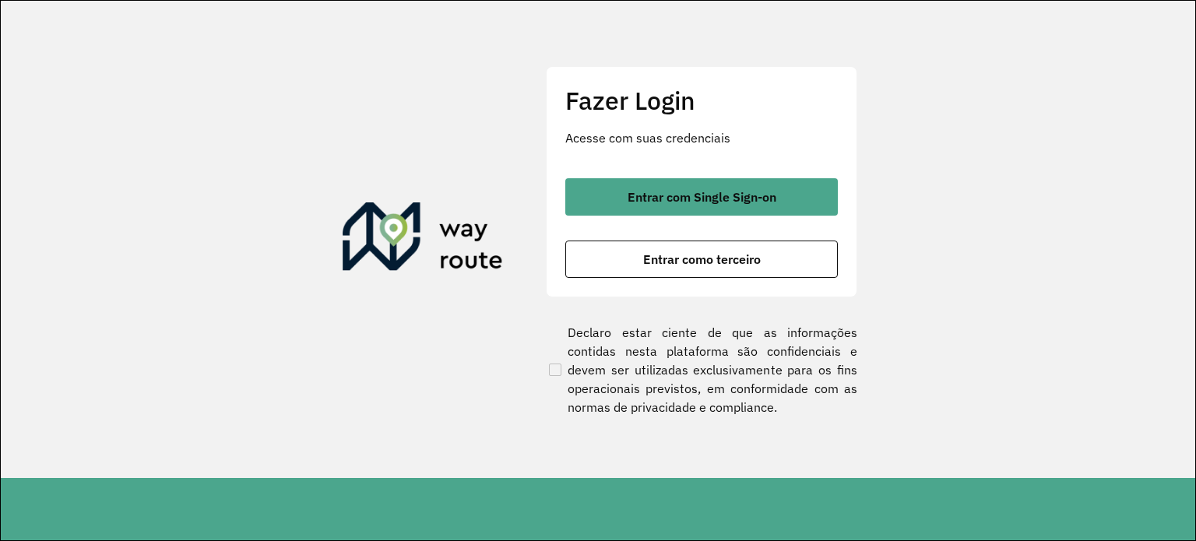
click at [606, 186] on button "Entrar com Single Sign-on" at bounding box center [701, 196] width 273 height 37
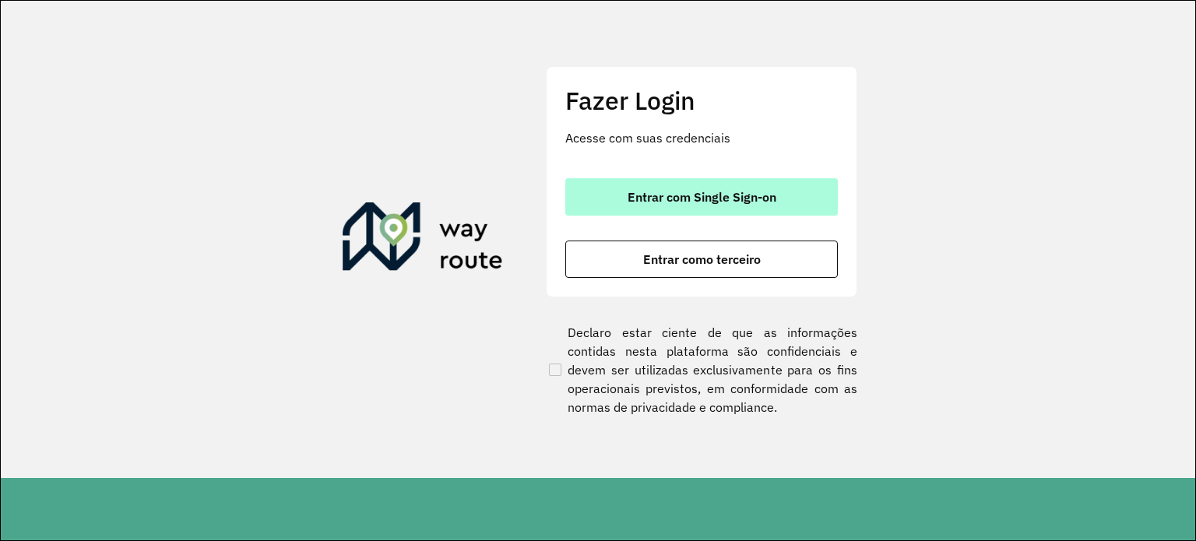
click at [670, 198] on span "Entrar com Single Sign-on" at bounding box center [702, 197] width 149 height 12
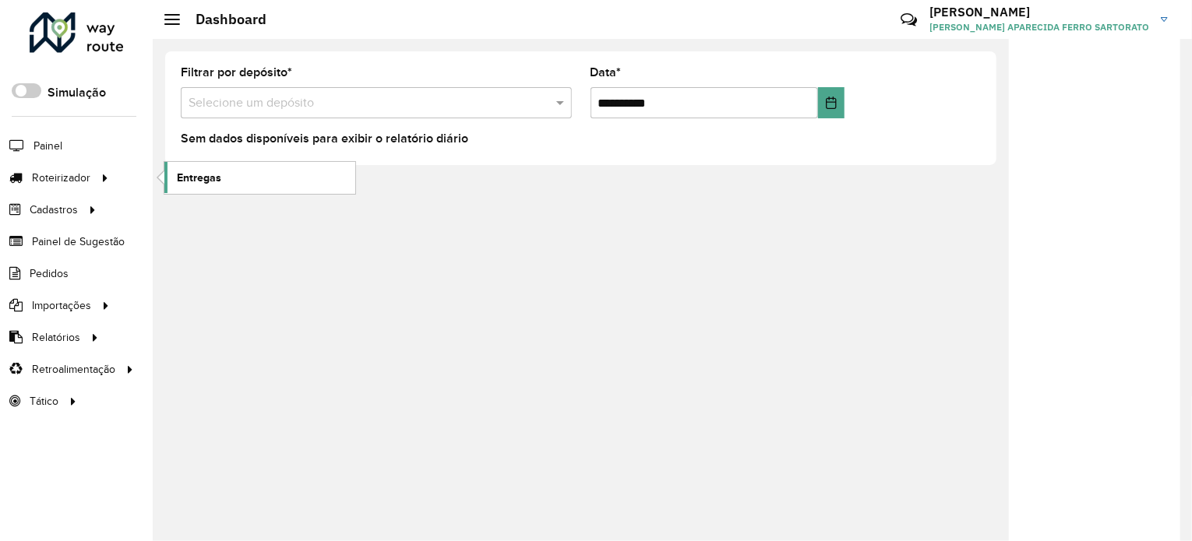
click at [199, 170] on span "Entregas" at bounding box center [199, 178] width 44 height 16
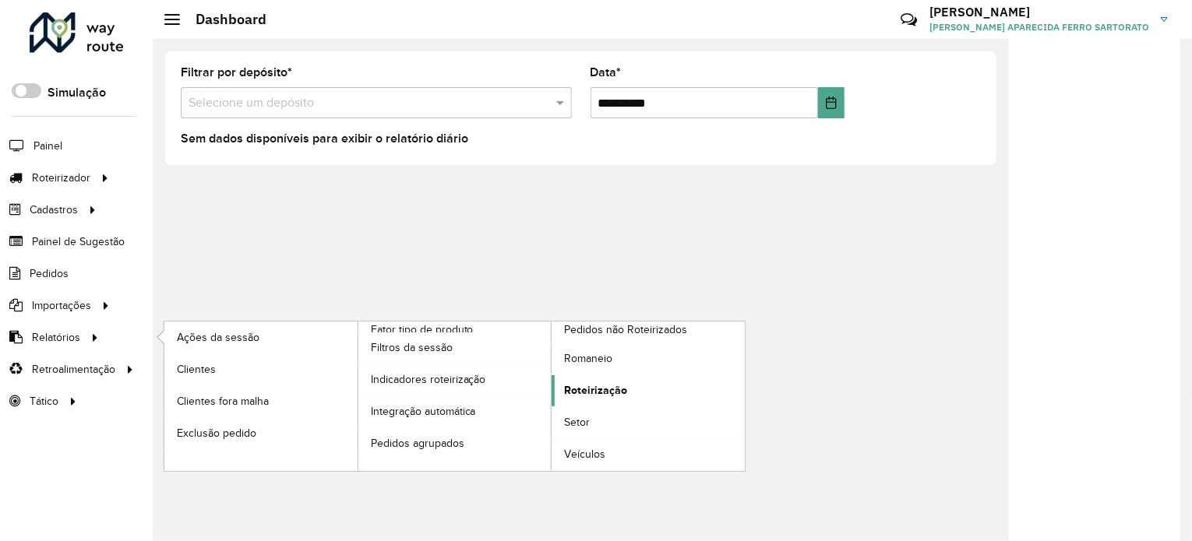
click at [583, 389] on span "Roteirização" at bounding box center [595, 390] width 63 height 16
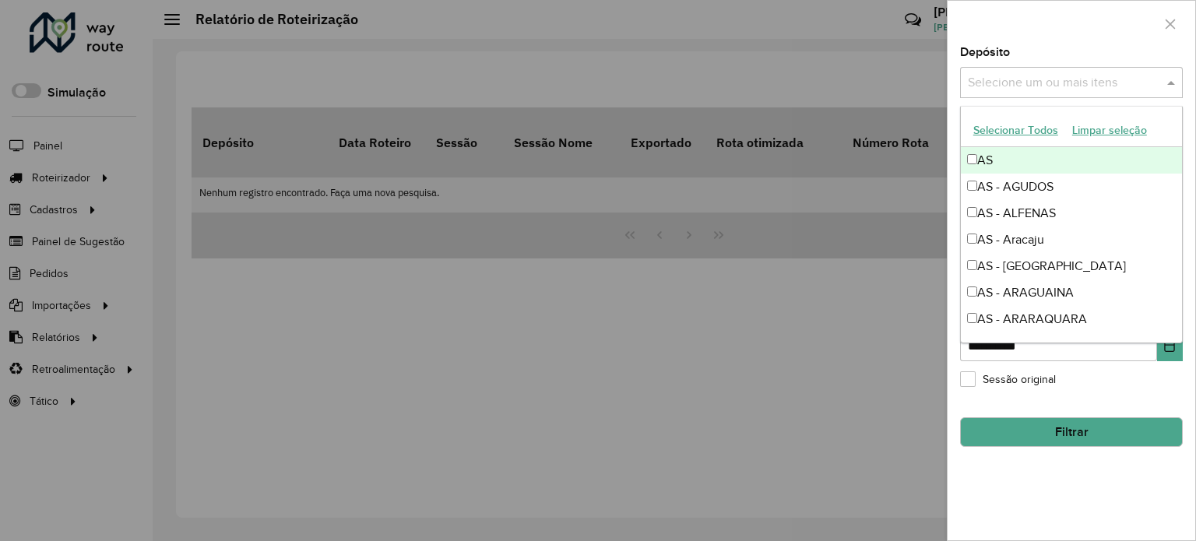
click at [988, 75] on input "text" at bounding box center [1063, 83] width 199 height 19
type input "***"
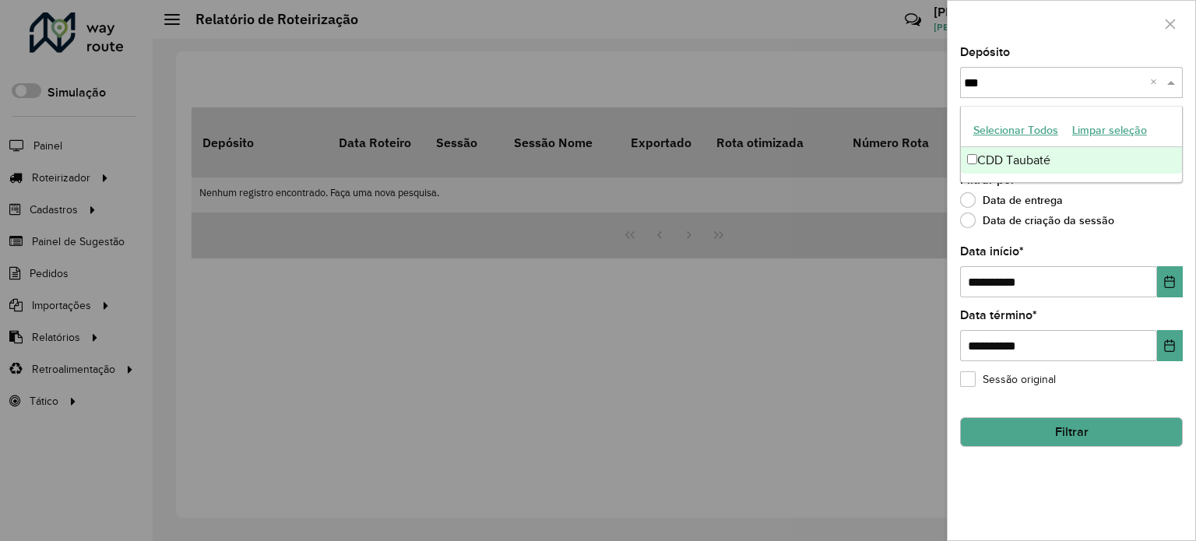
click at [1000, 157] on div "CDD Taubaté" at bounding box center [1071, 160] width 221 height 26
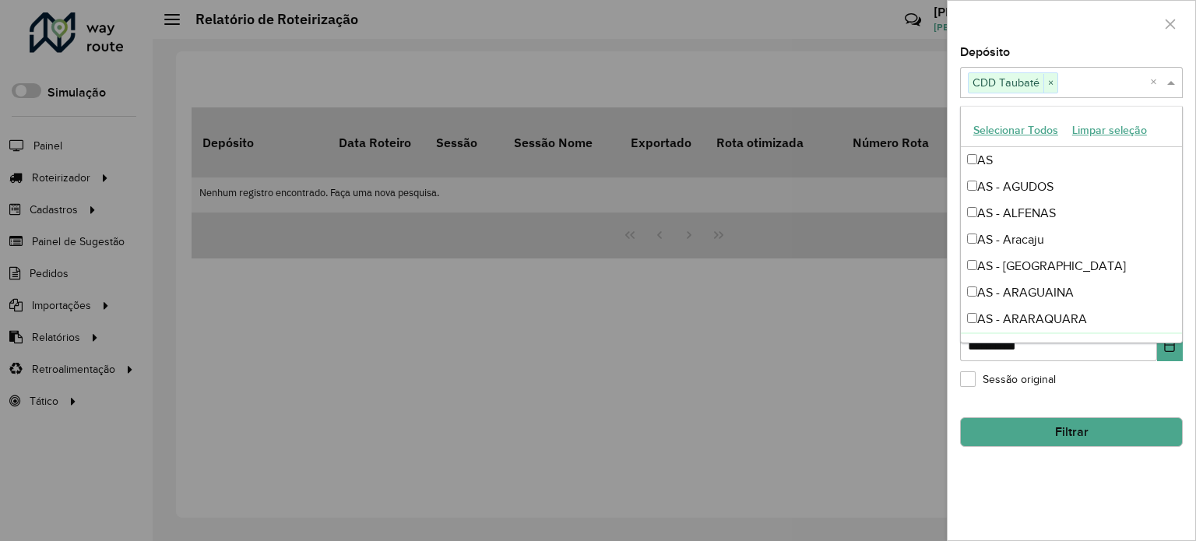
click at [1052, 481] on div "**********" at bounding box center [1072, 294] width 248 height 494
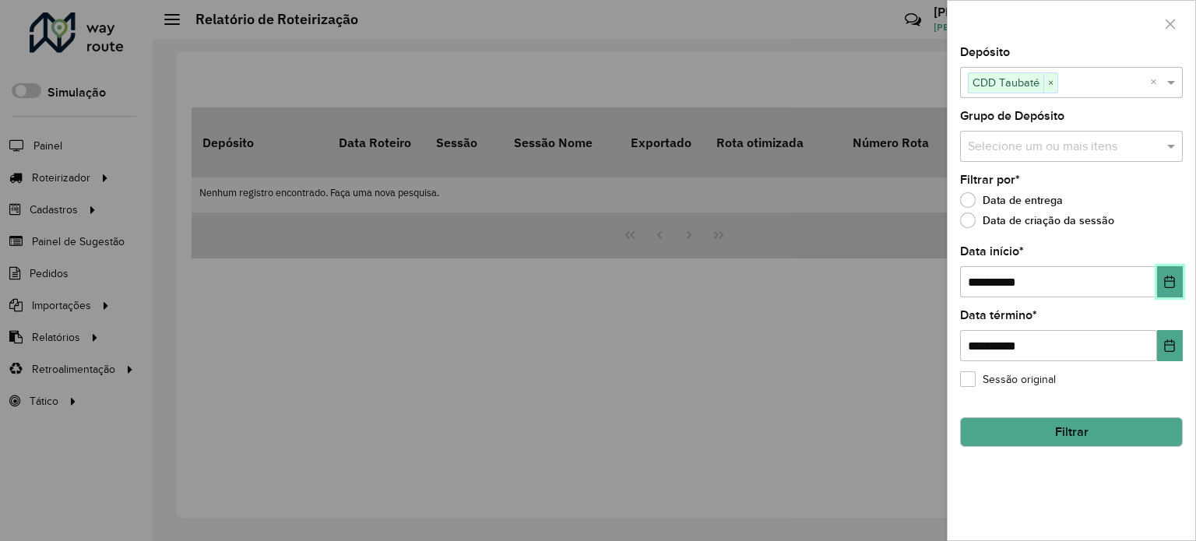
click at [1175, 277] on icon "Choose Date" at bounding box center [1170, 282] width 10 height 12
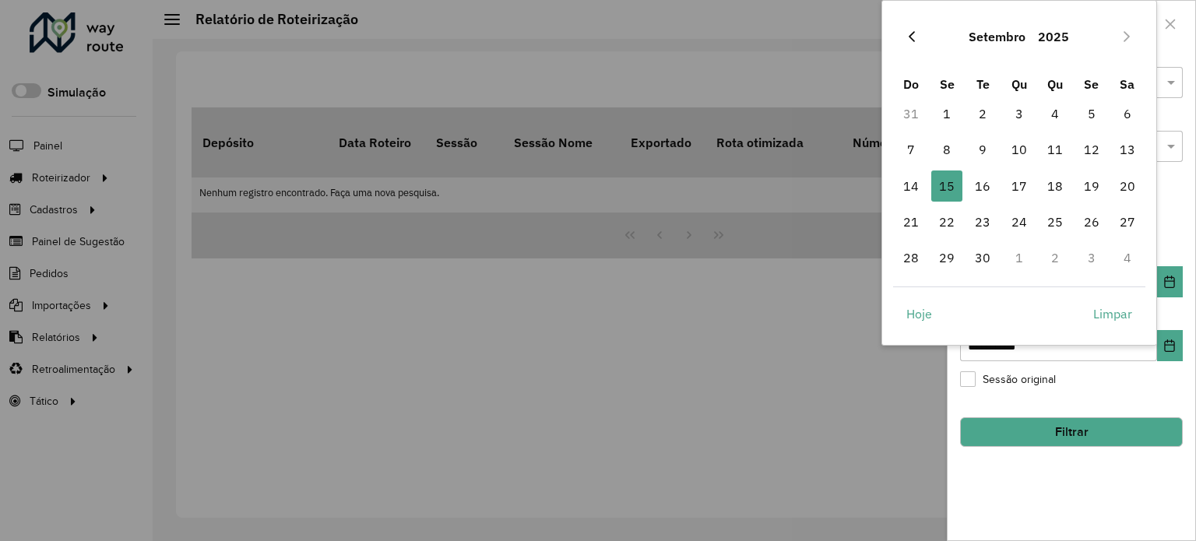
click at [907, 30] on icon "Previous Month" at bounding box center [912, 36] width 12 height 12
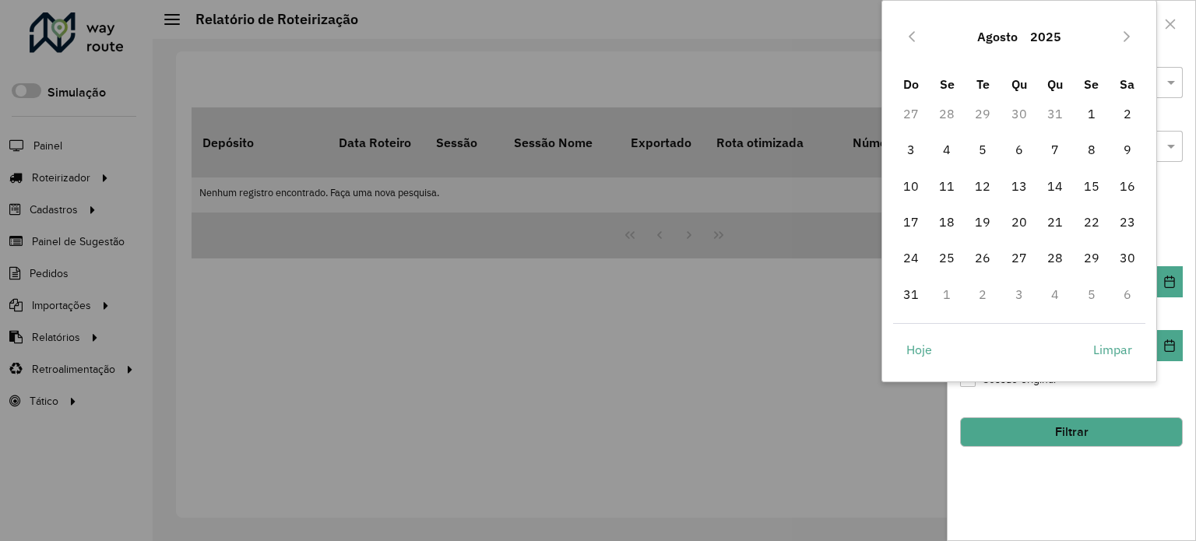
click at [907, 30] on icon "Previous Month" at bounding box center [912, 36] width 12 height 12
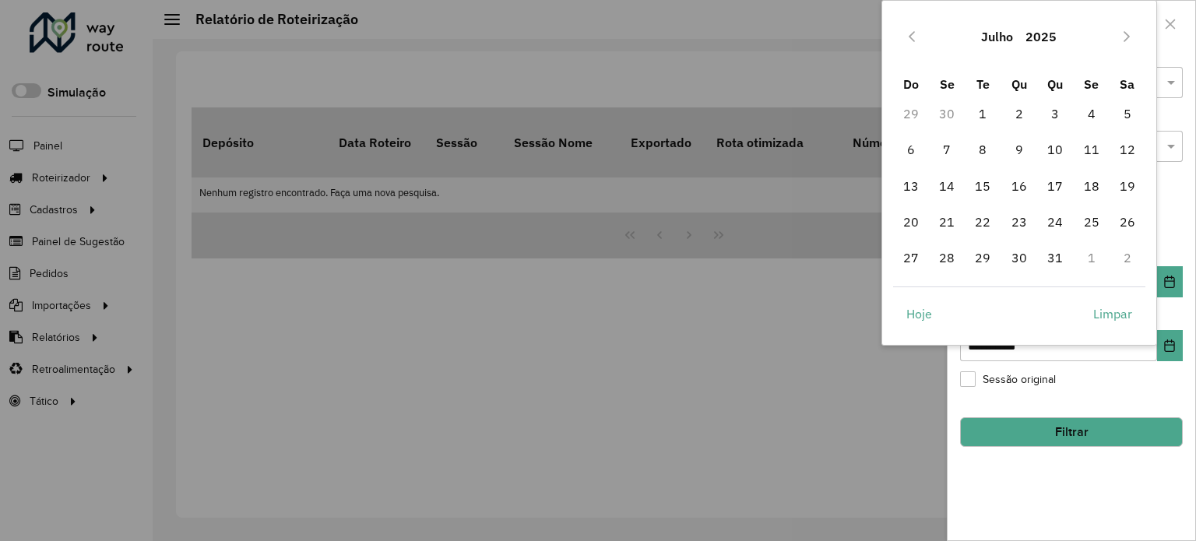
click at [907, 30] on icon "Previous Month" at bounding box center [912, 36] width 12 height 12
click at [907, 112] on span "1" at bounding box center [911, 113] width 31 height 31
type input "**********"
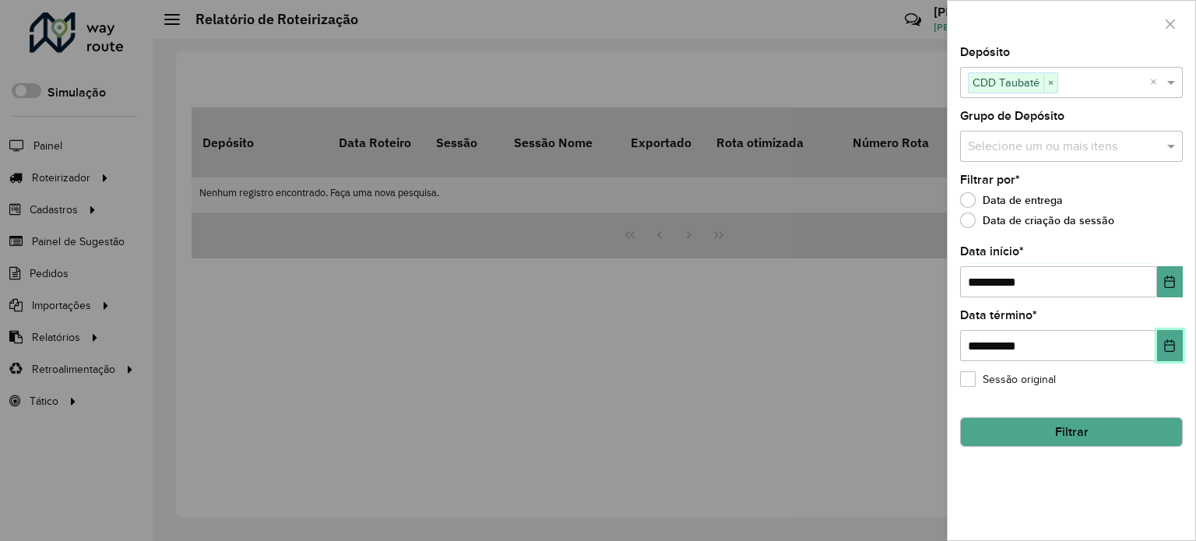
click at [1168, 347] on icon "Choose Date" at bounding box center [1170, 346] width 12 height 12
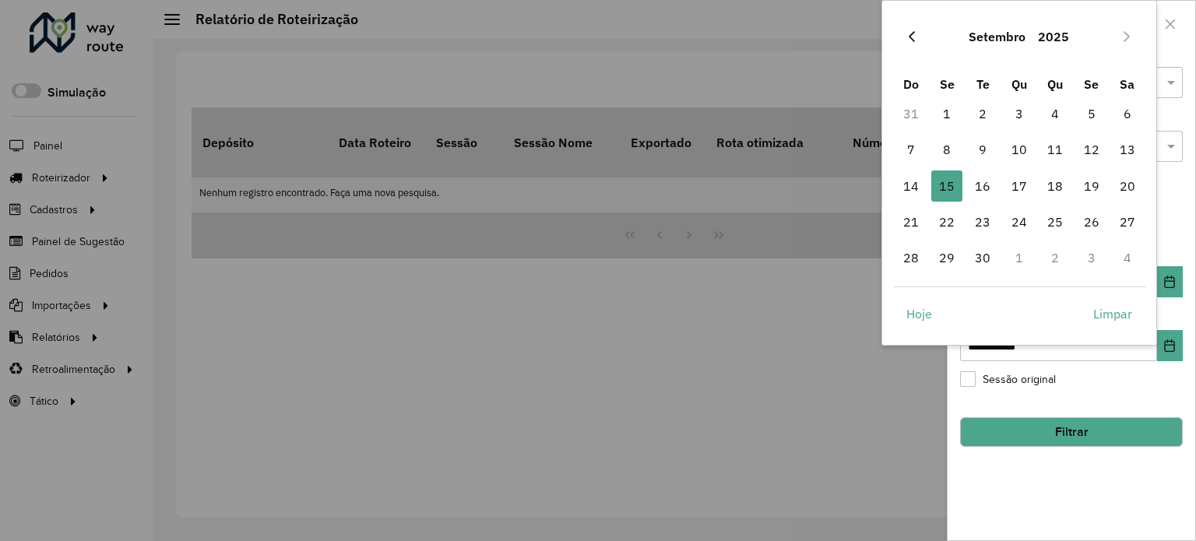
click at [913, 33] on icon "Previous Month" at bounding box center [912, 36] width 12 height 12
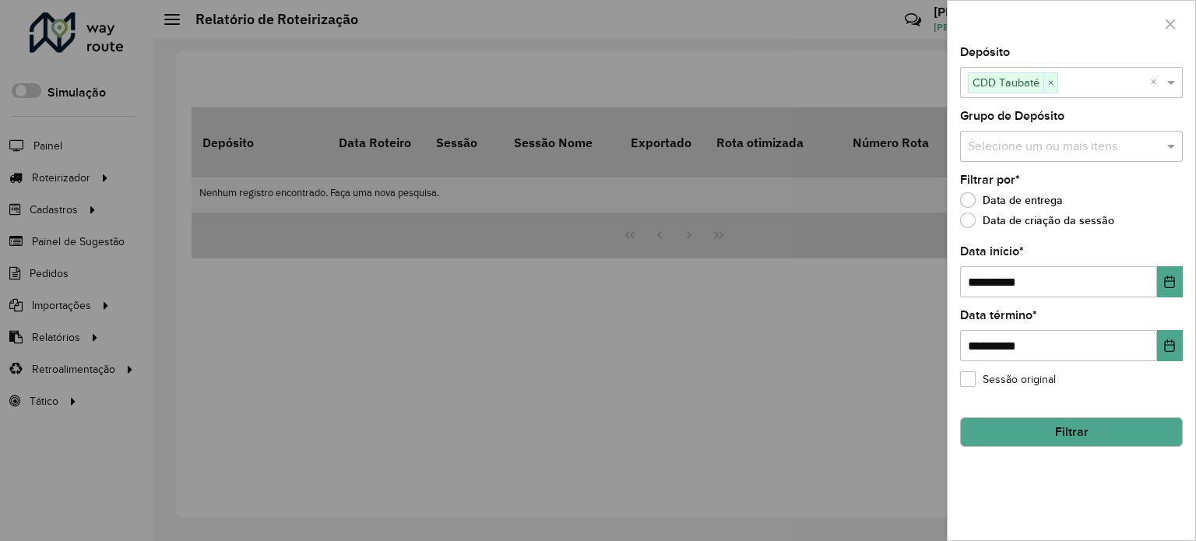
click at [828, 467] on div at bounding box center [598, 270] width 1196 height 541
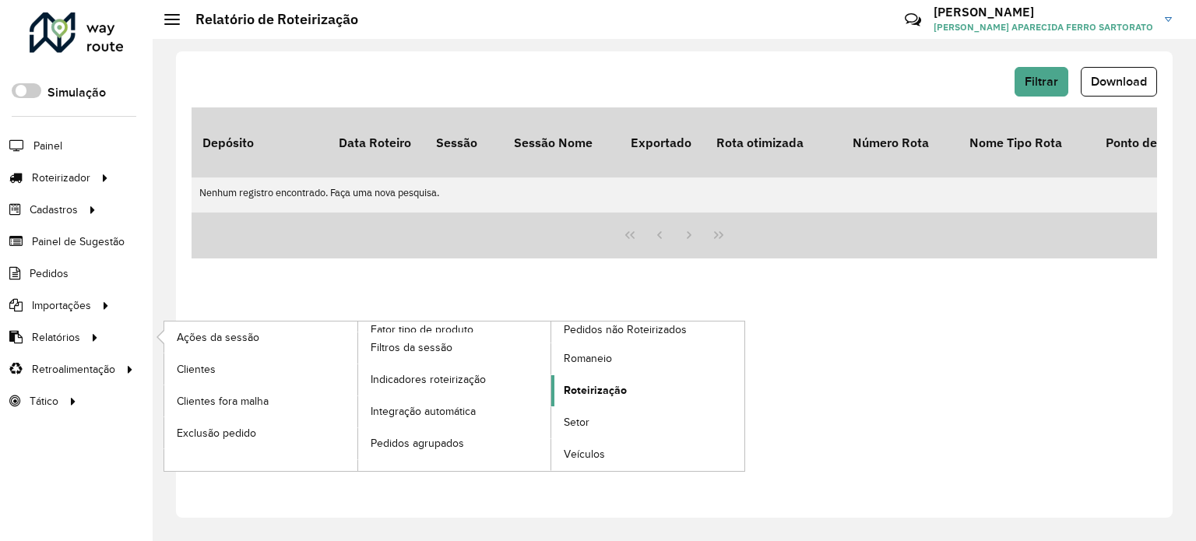
click at [600, 384] on span "Roteirização" at bounding box center [595, 390] width 63 height 16
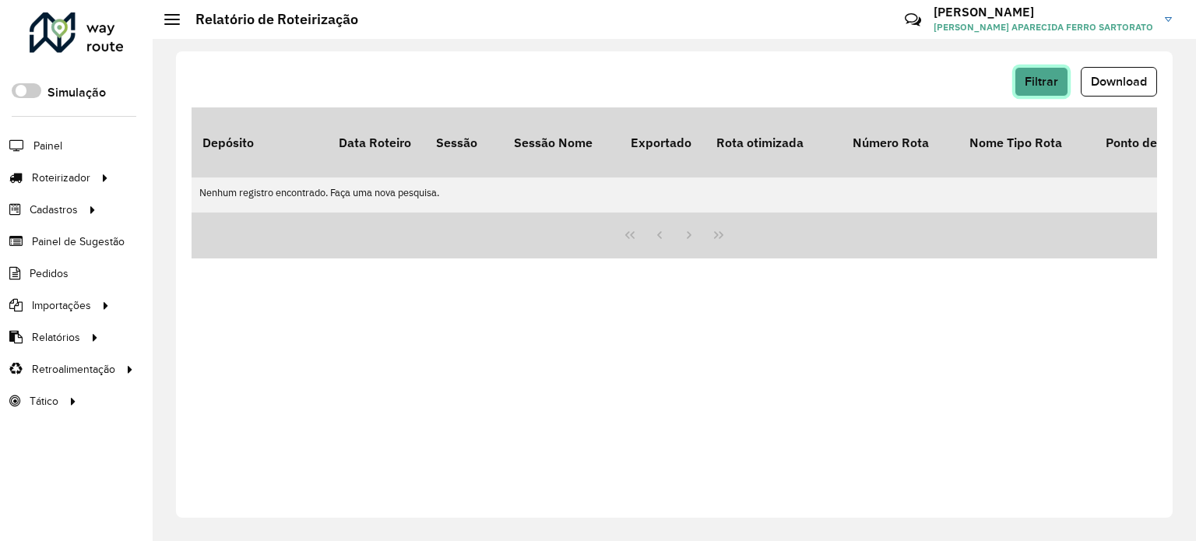
click at [1047, 74] on button "Filtrar" at bounding box center [1042, 82] width 54 height 30
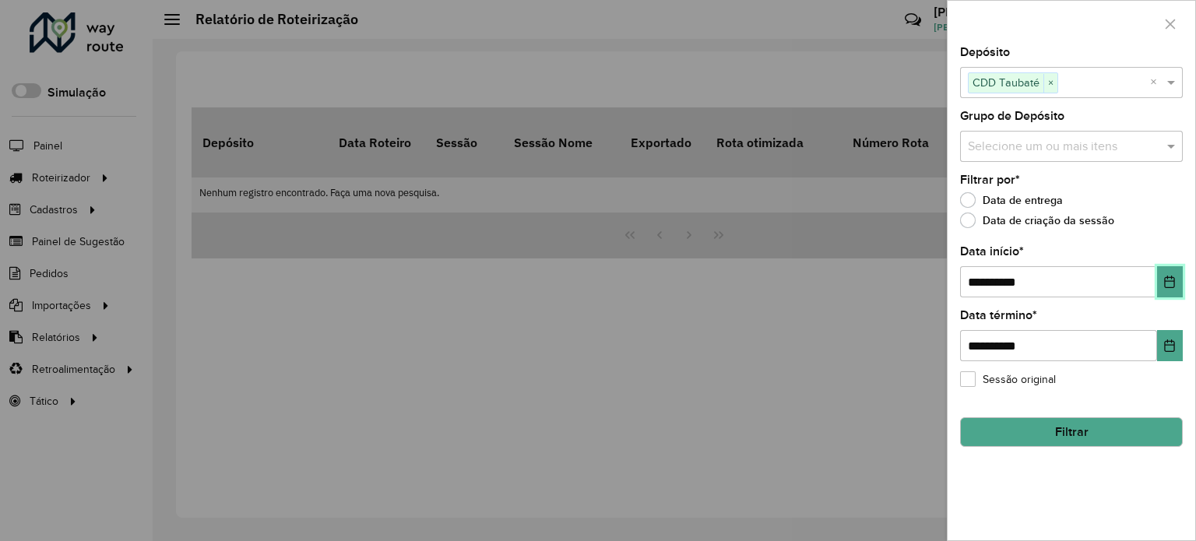
click at [1168, 285] on icon "Choose Date" at bounding box center [1170, 282] width 12 height 12
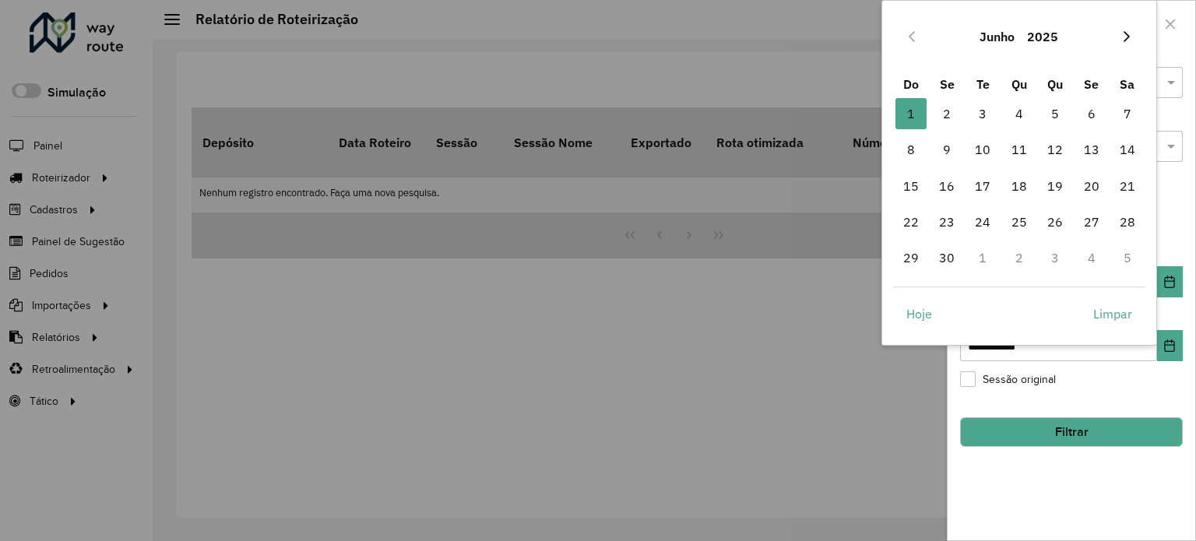
click at [1129, 37] on icon "Next Month" at bounding box center [1127, 36] width 12 height 12
click at [1131, 37] on icon "Next Month" at bounding box center [1127, 36] width 12 height 12
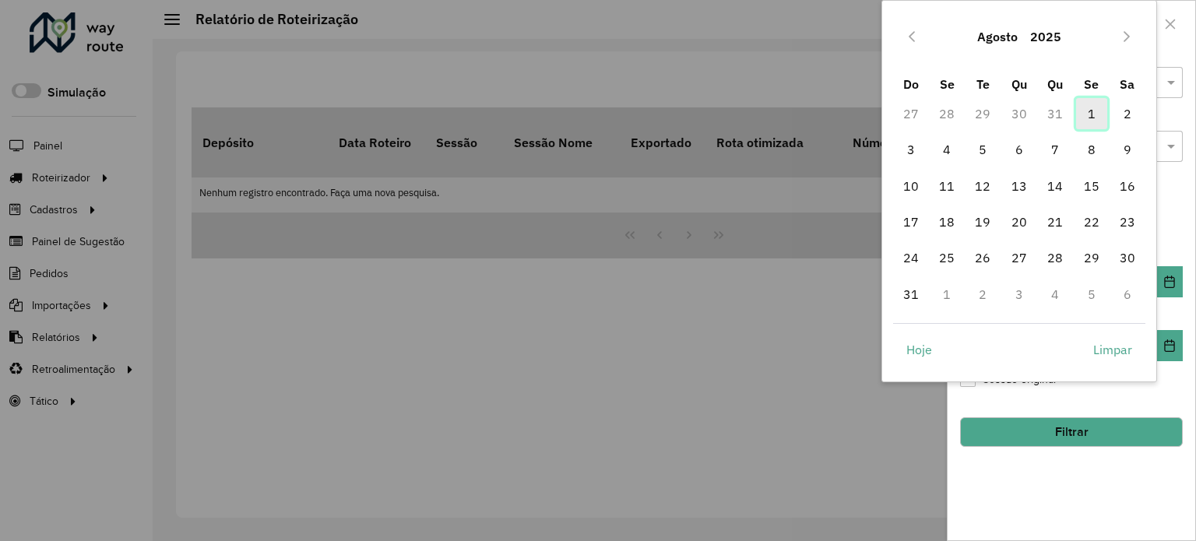
click at [1091, 115] on span "1" at bounding box center [1091, 113] width 31 height 31
type input "**********"
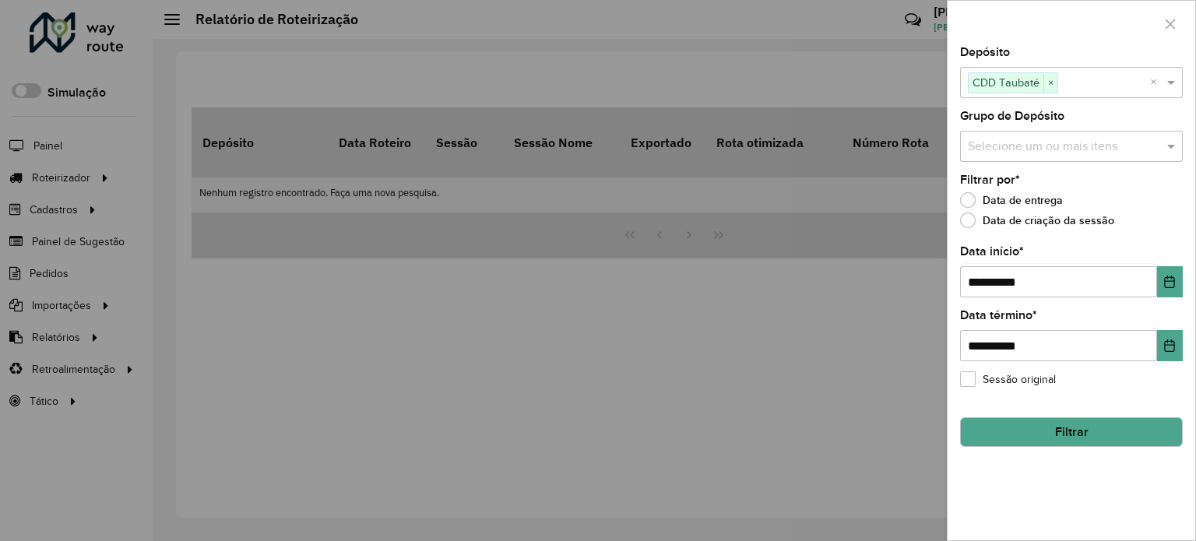
click at [1034, 422] on button "Filtrar" at bounding box center [1071, 432] width 223 height 30
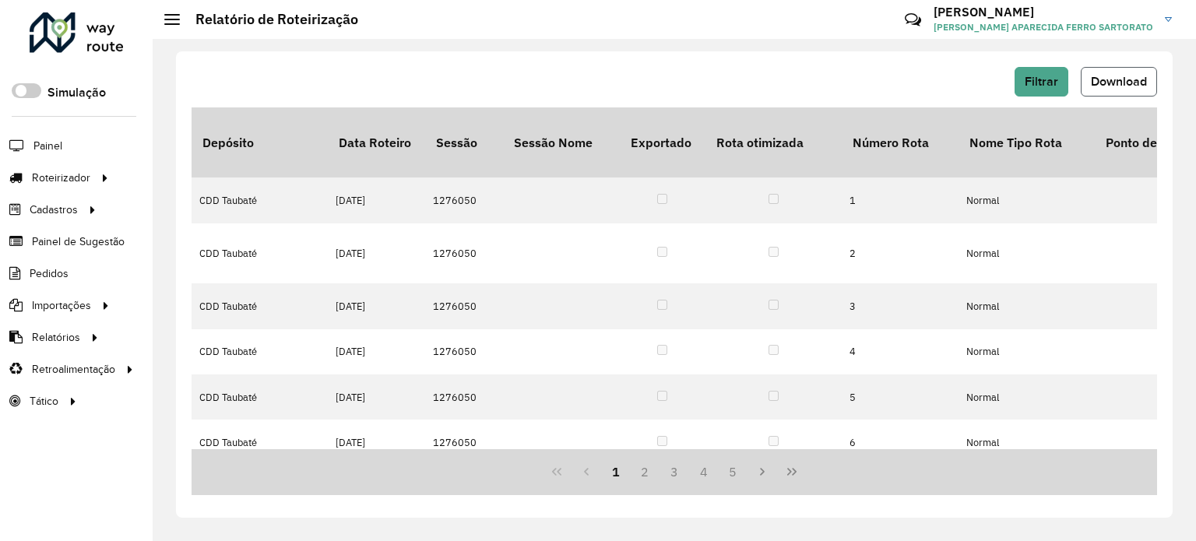
click at [1128, 77] on span "Download" at bounding box center [1119, 81] width 56 height 13
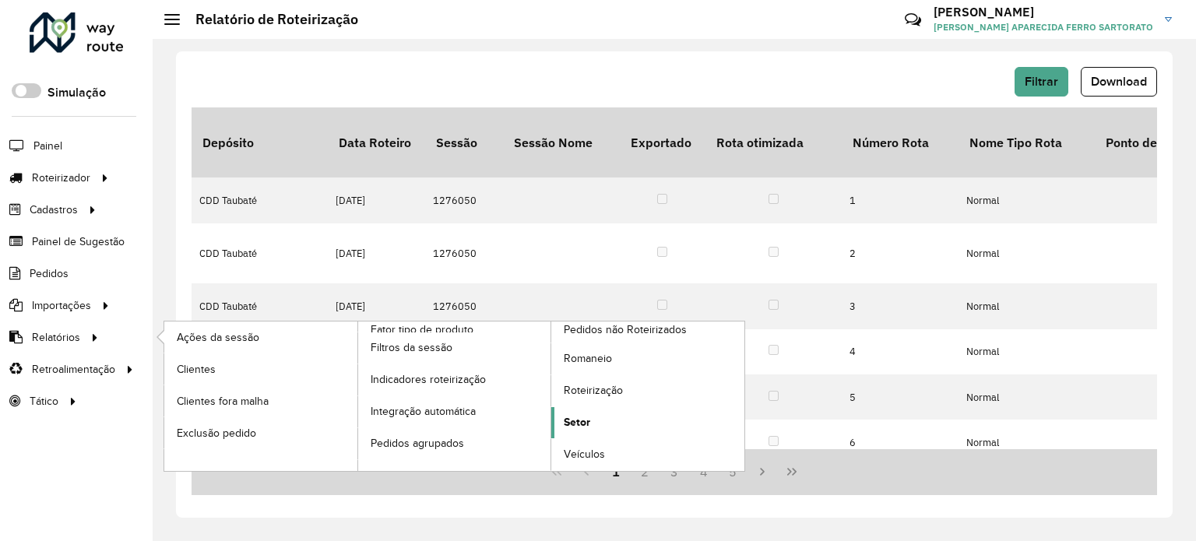
click at [576, 423] on span "Setor" at bounding box center [577, 422] width 26 height 16
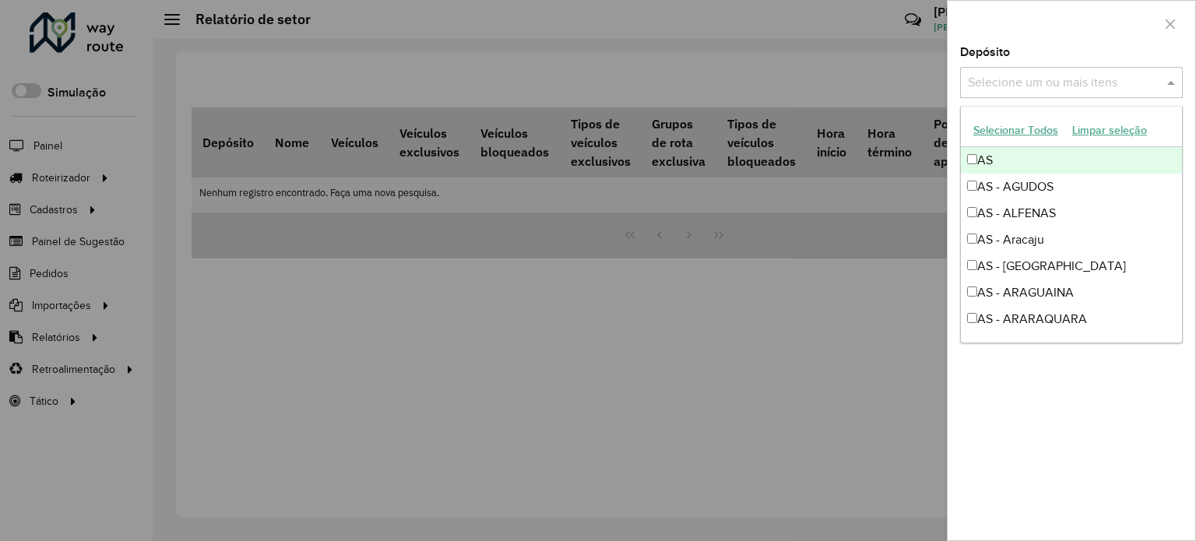
click at [975, 88] on input "text" at bounding box center [1063, 83] width 199 height 19
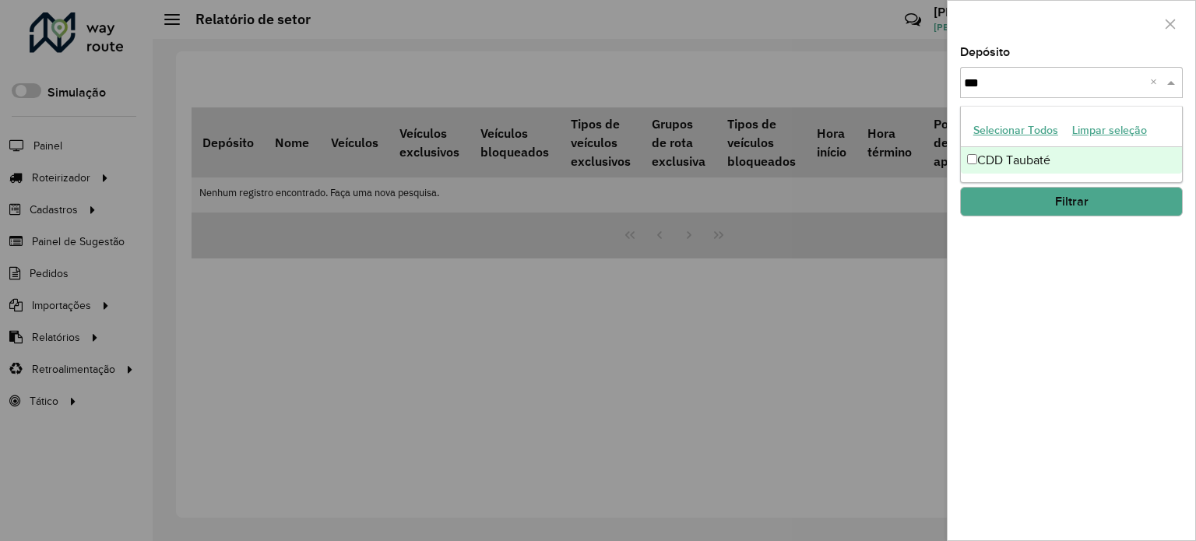
type input "***"
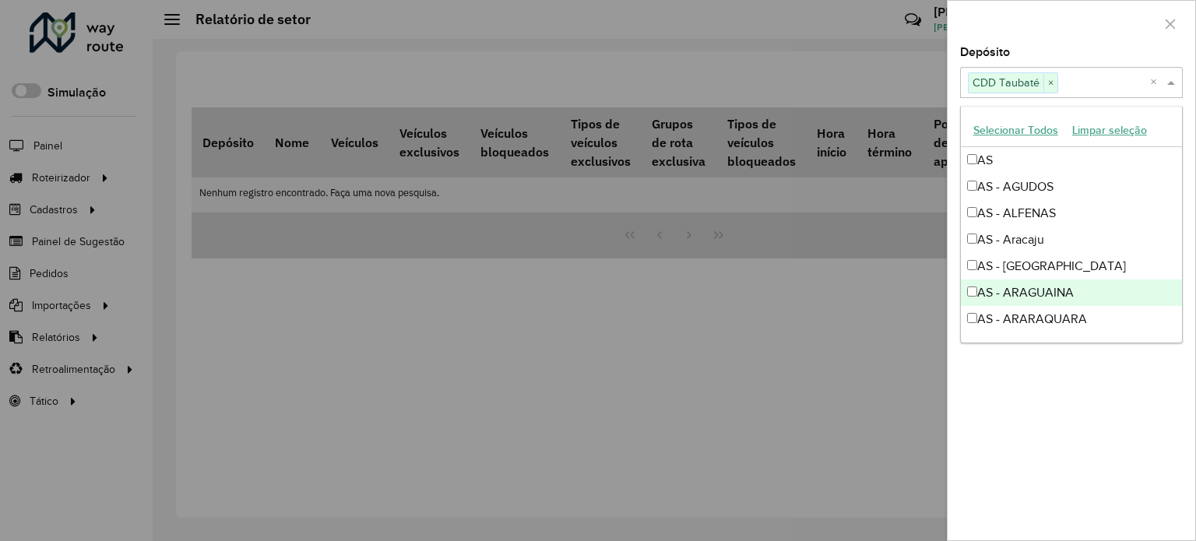
click at [1030, 405] on div "Depósito Selecione um ou mais itens CDD Taubaté × × Grupo de Depósito Selecione…" at bounding box center [1072, 294] width 248 height 494
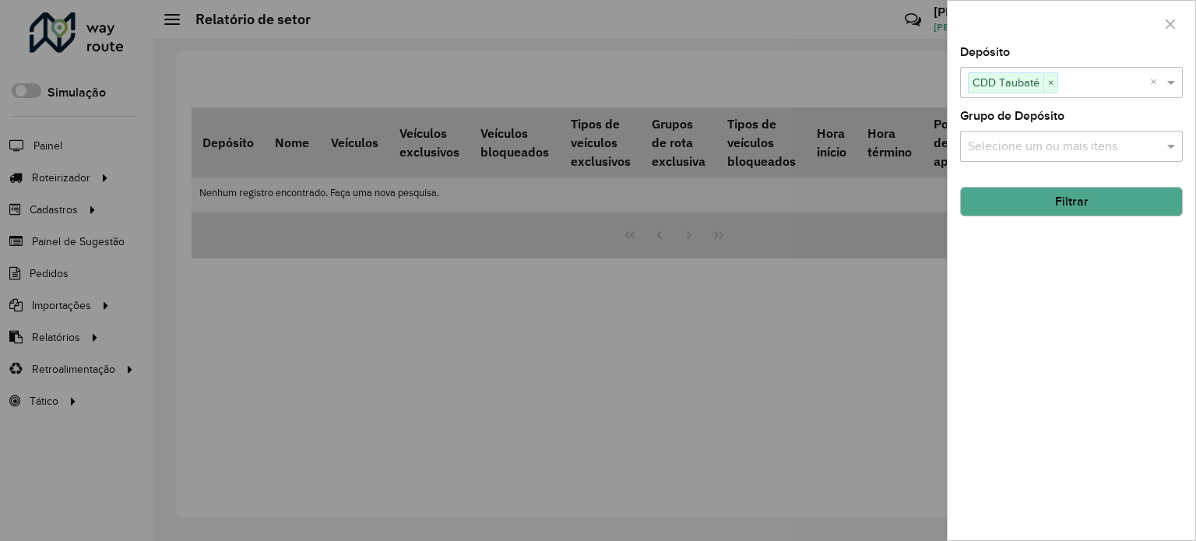
click at [981, 207] on button "Filtrar" at bounding box center [1071, 202] width 223 height 30
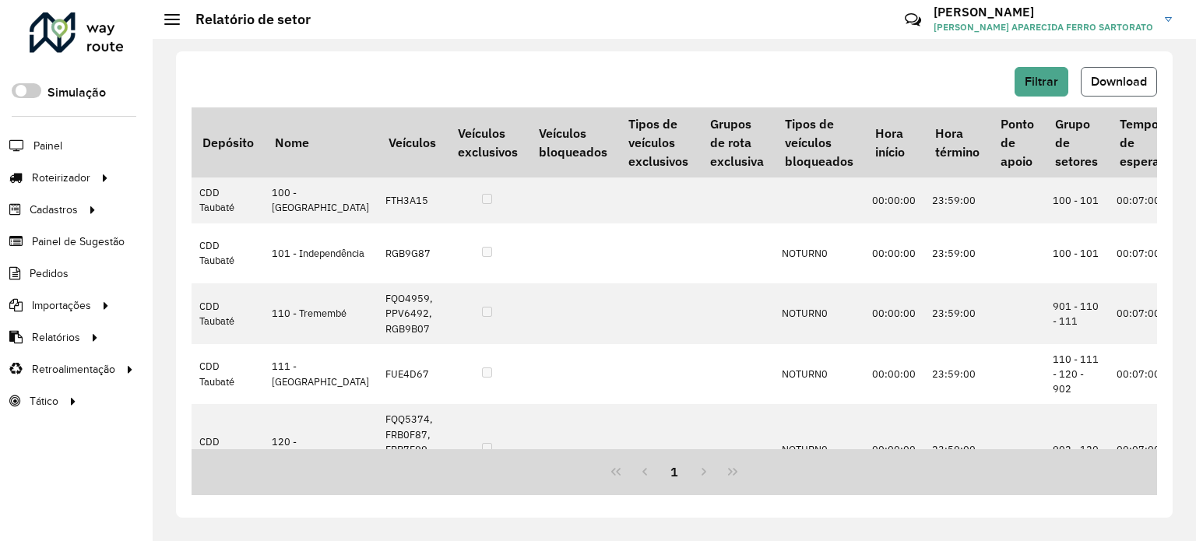
click at [1114, 82] on span "Download" at bounding box center [1119, 81] width 56 height 13
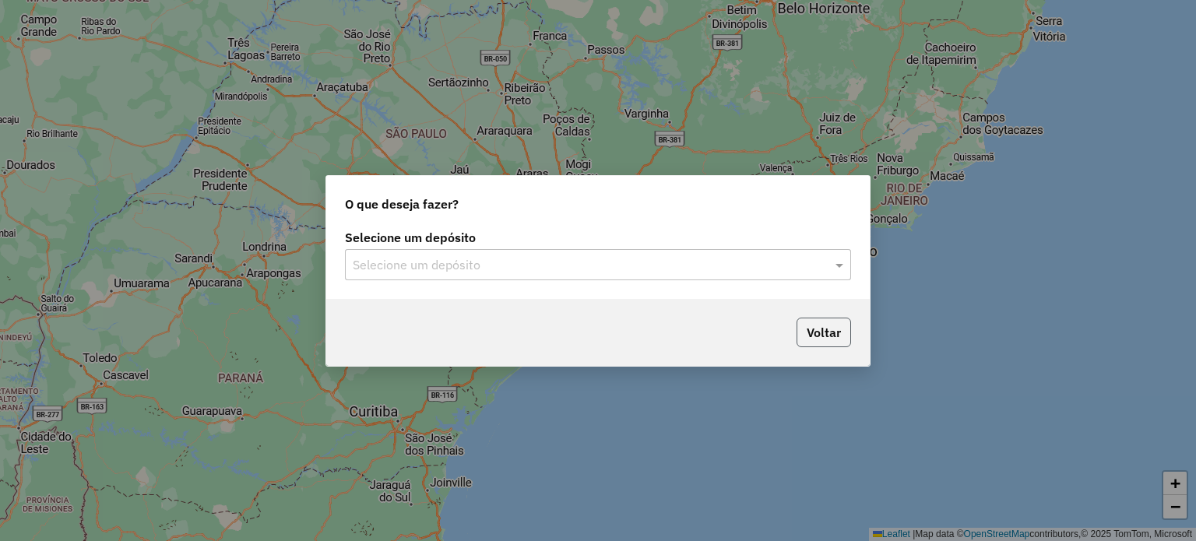
click at [804, 345] on button "Voltar" at bounding box center [824, 333] width 55 height 30
